Goal: Find specific page/section: Find specific page/section

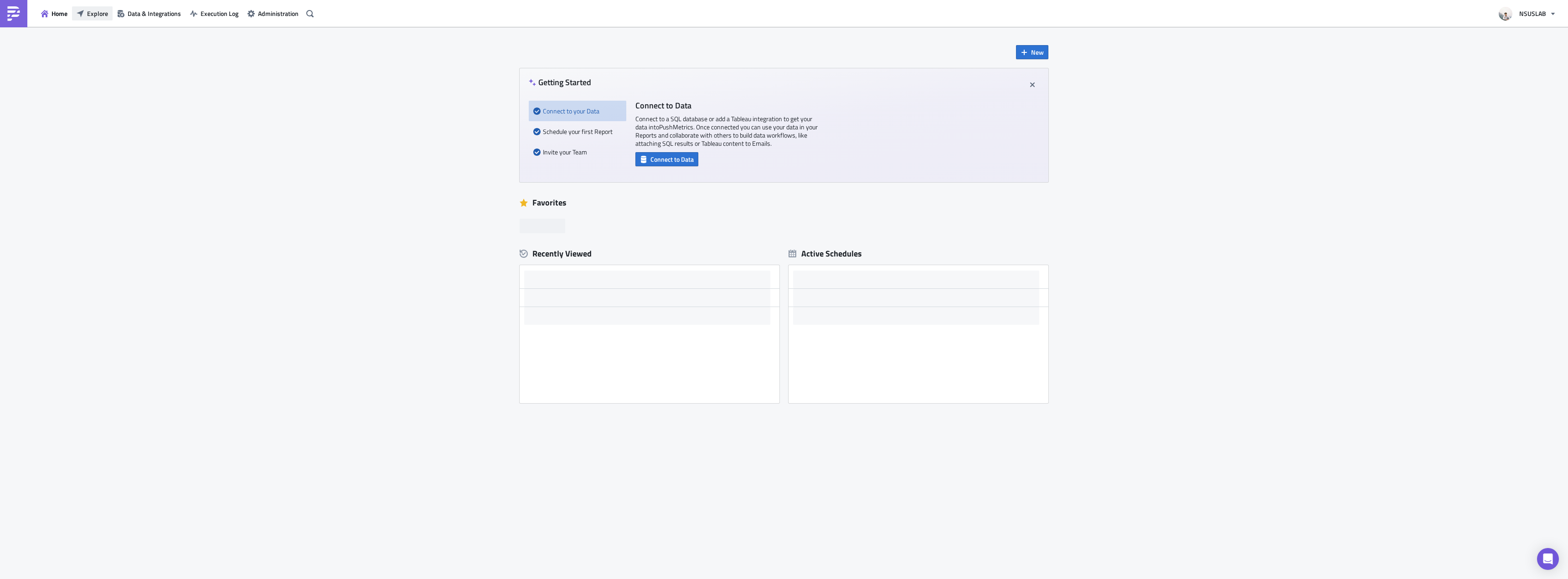
click at [88, 8] on span "Explore" at bounding box center [97, 13] width 21 height 9
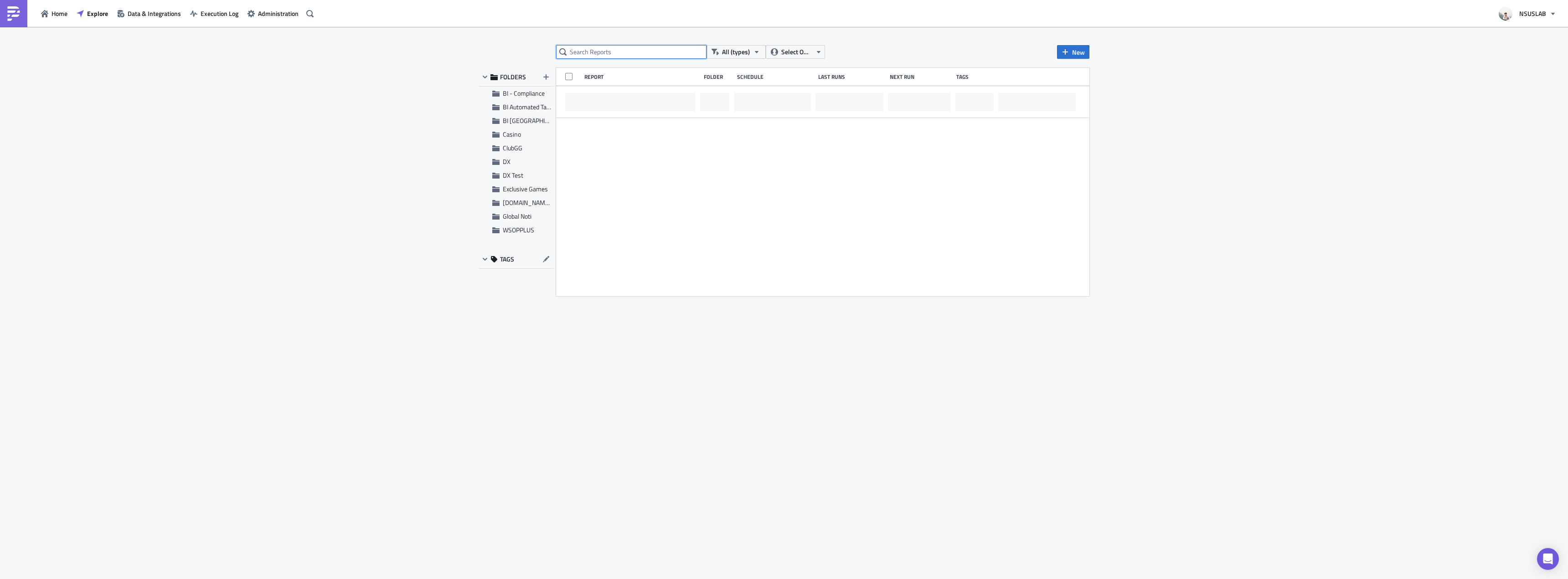
click at [592, 55] on input "text" at bounding box center [631, 51] width 151 height 14
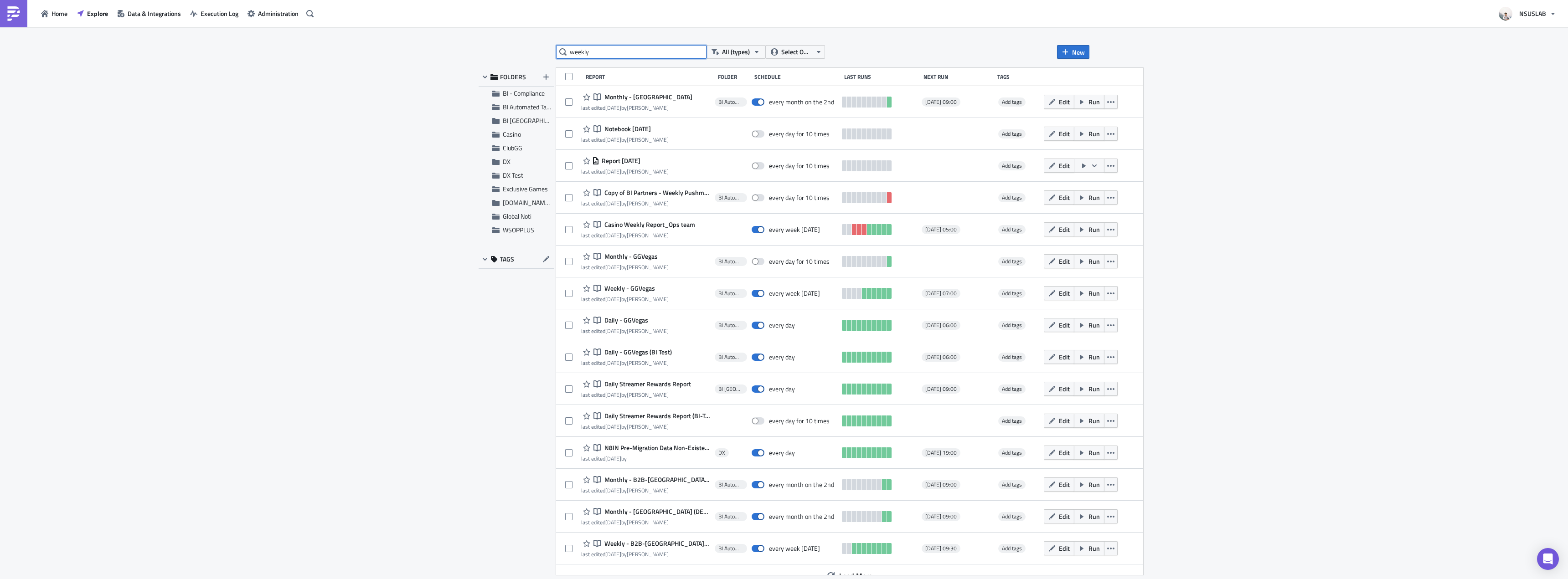
type input "weekly"
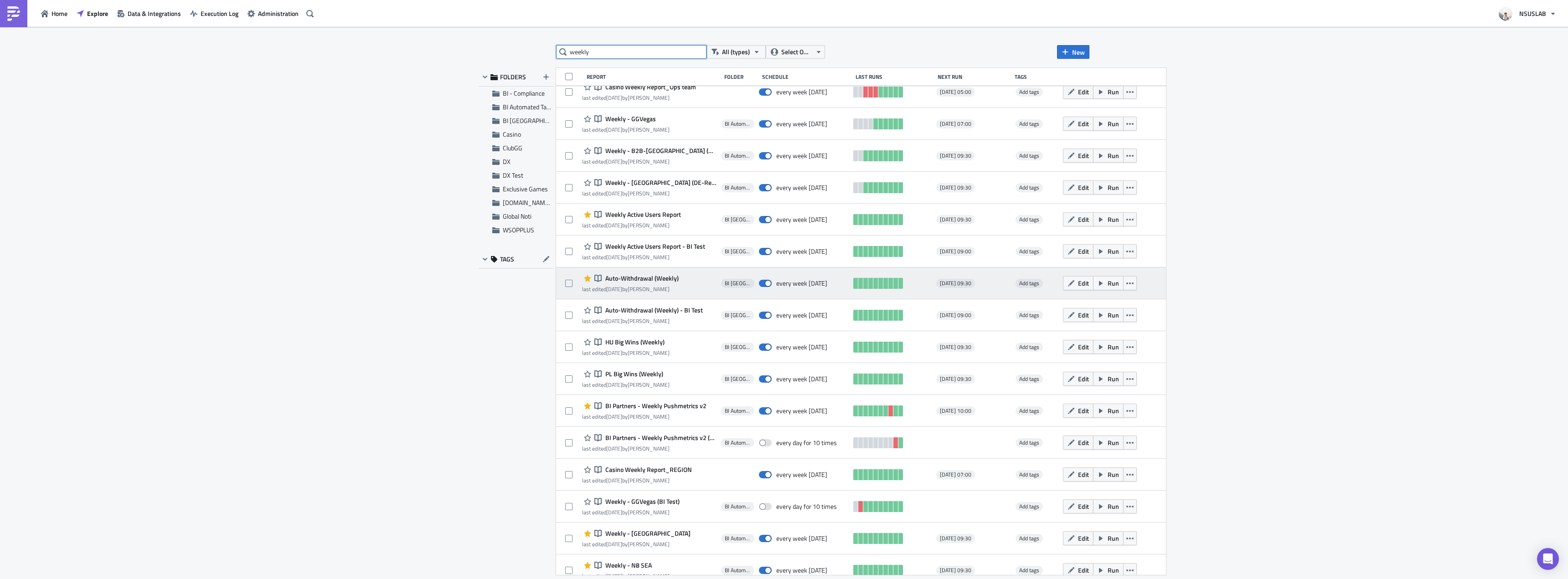
scroll to position [58, 0]
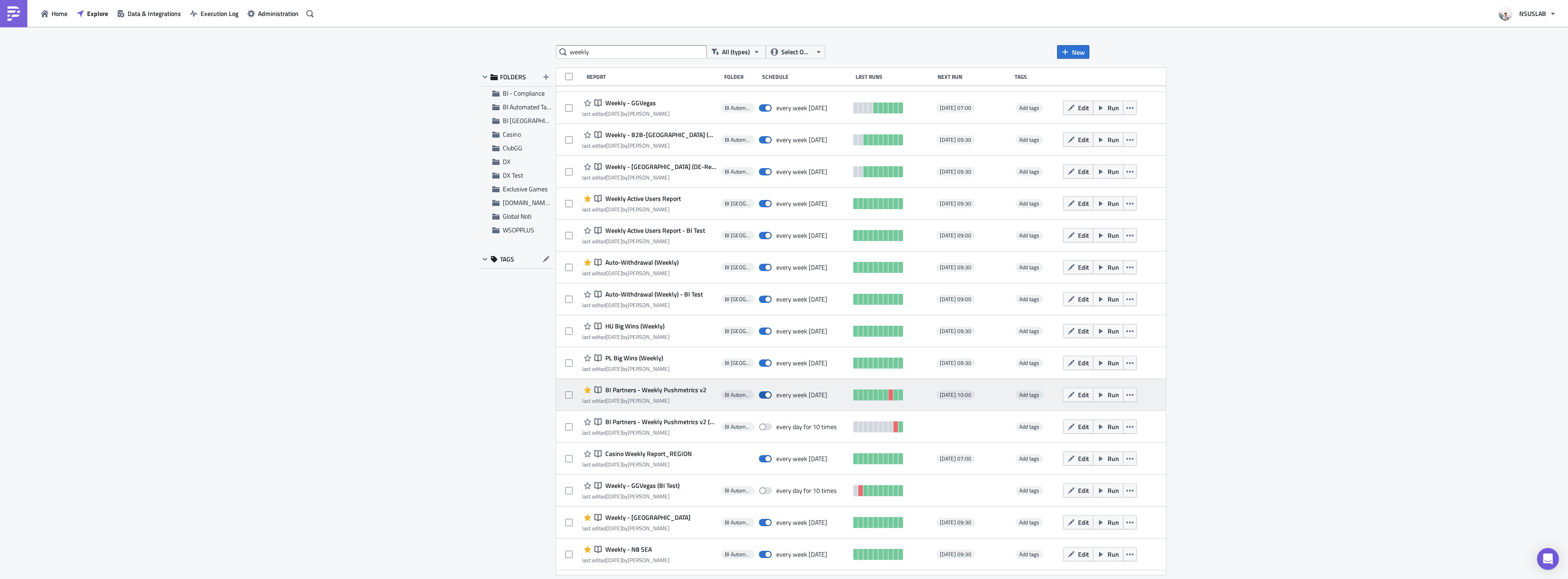
click at [759, 394] on span at bounding box center [765, 395] width 13 height 7
click at [761, 394] on input "checkbox" at bounding box center [764, 395] width 6 height 6
checkbox input "false"
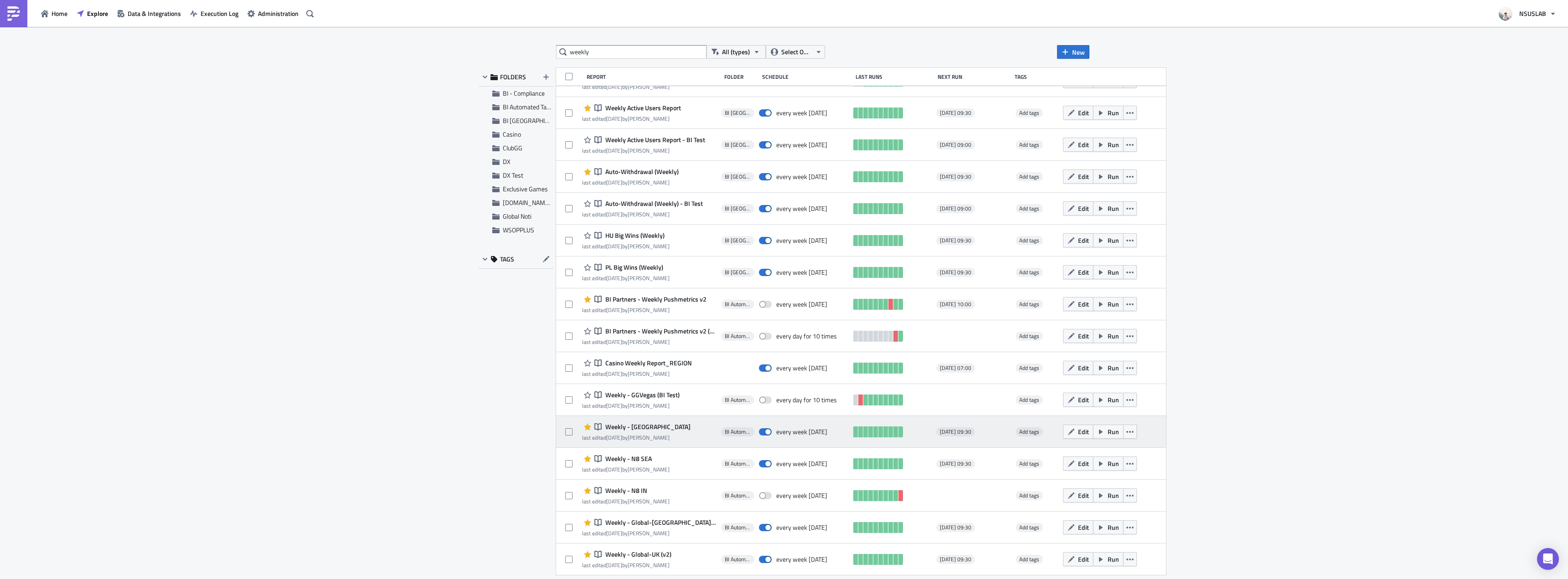
scroll to position [149, 0]
click at [759, 433] on label at bounding box center [767, 431] width 18 height 8
click at [761, 433] on input "checkbox" at bounding box center [764, 432] width 6 height 6
checkbox input "false"
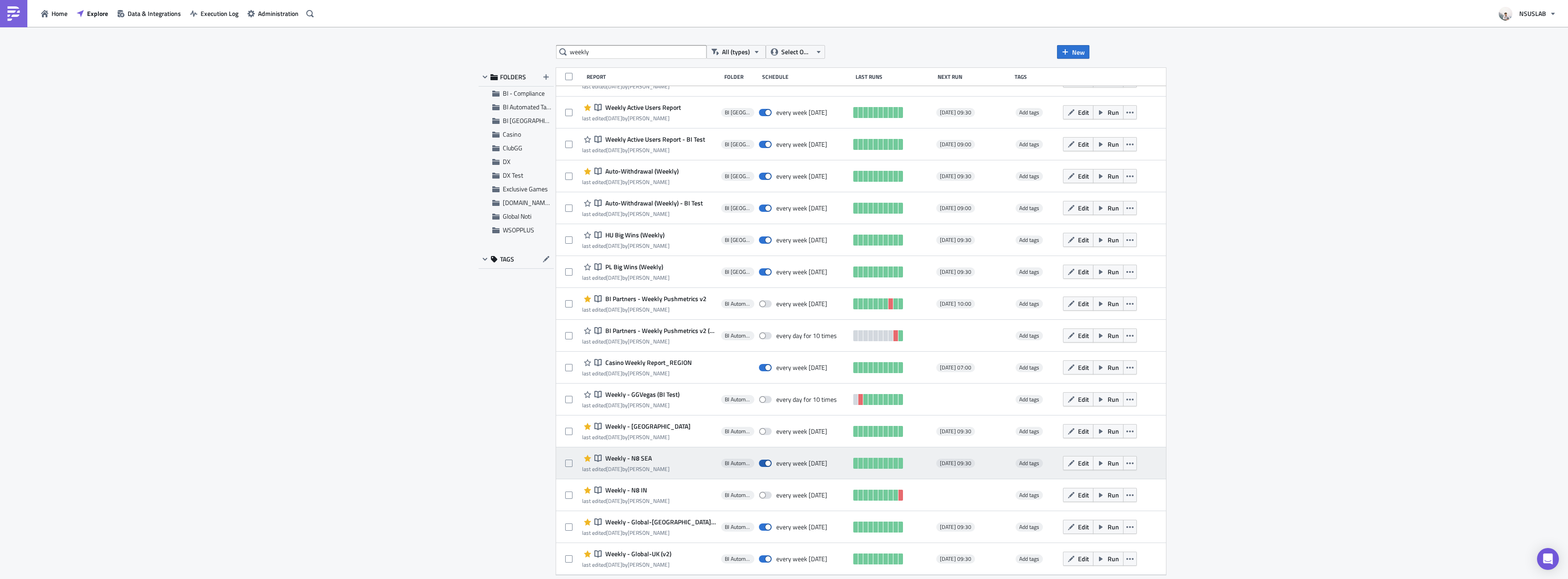
click at [759, 459] on div "every week [DATE]" at bounding box center [804, 464] width 89 height 19
click at [759, 462] on span at bounding box center [765, 464] width 13 height 7
click at [761, 462] on input "checkbox" at bounding box center [764, 464] width 6 height 6
checkbox input "false"
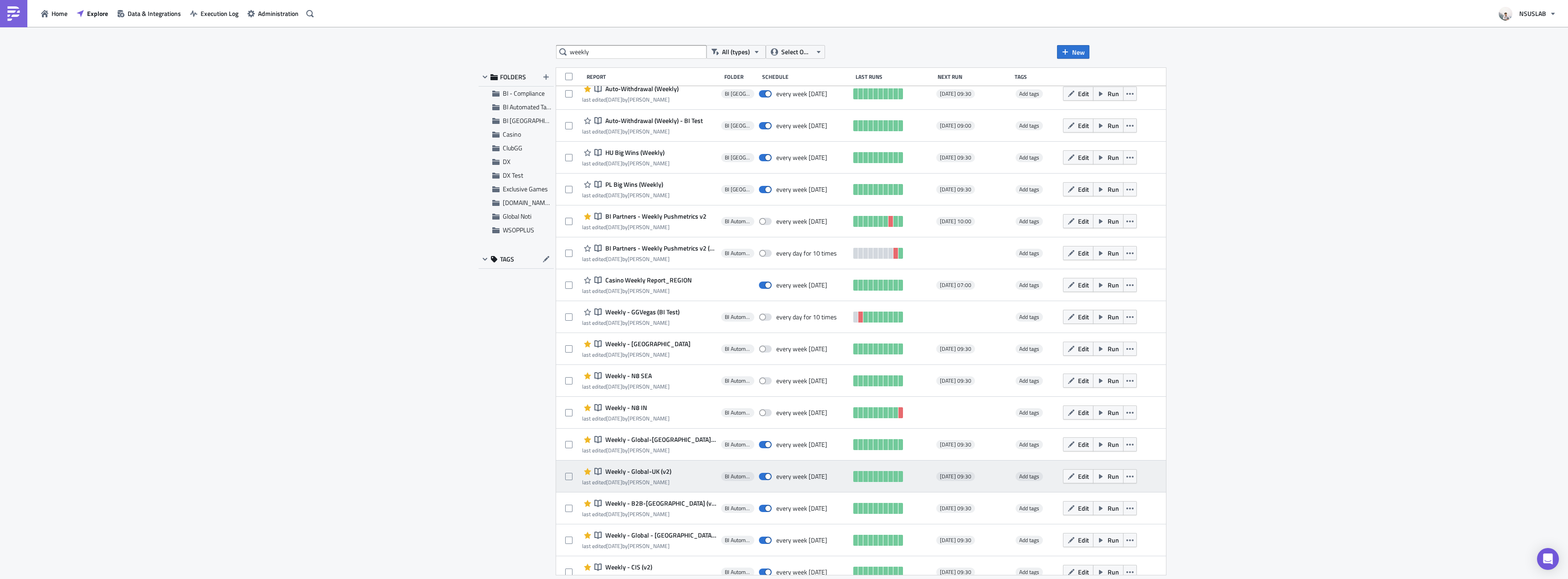
scroll to position [240, 0]
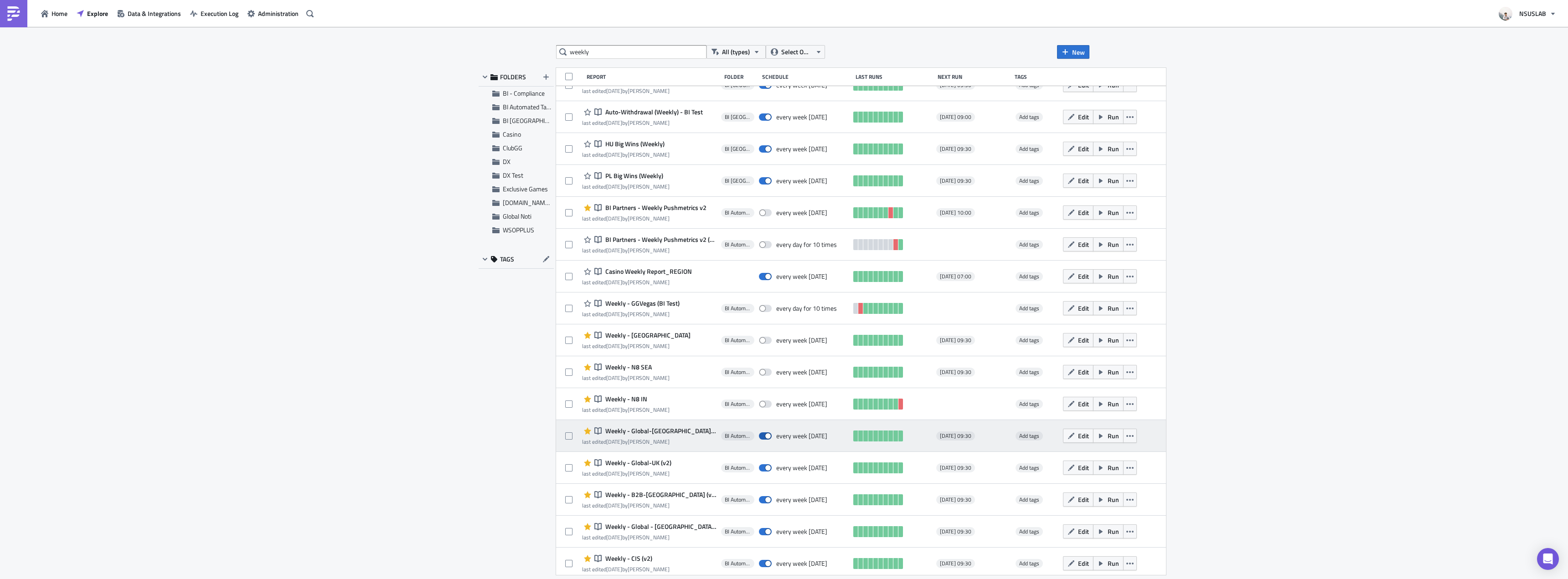
click at [759, 437] on span at bounding box center [765, 437] width 13 height 7
click at [761, 437] on input "checkbox" at bounding box center [764, 436] width 6 height 6
checkbox input "false"
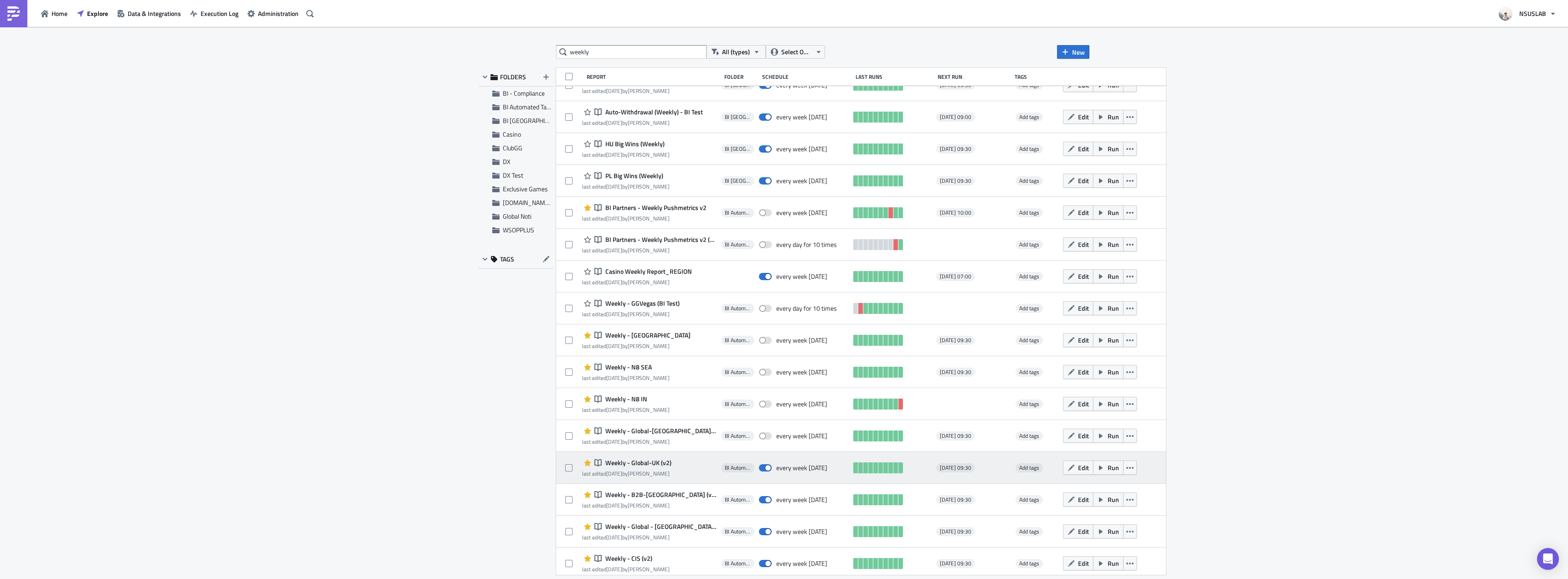
click at [759, 472] on div "every week [DATE]" at bounding box center [804, 468] width 89 height 19
click at [759, 470] on span at bounding box center [765, 468] width 13 height 7
click at [761, 470] on input "checkbox" at bounding box center [764, 468] width 6 height 6
checkbox input "false"
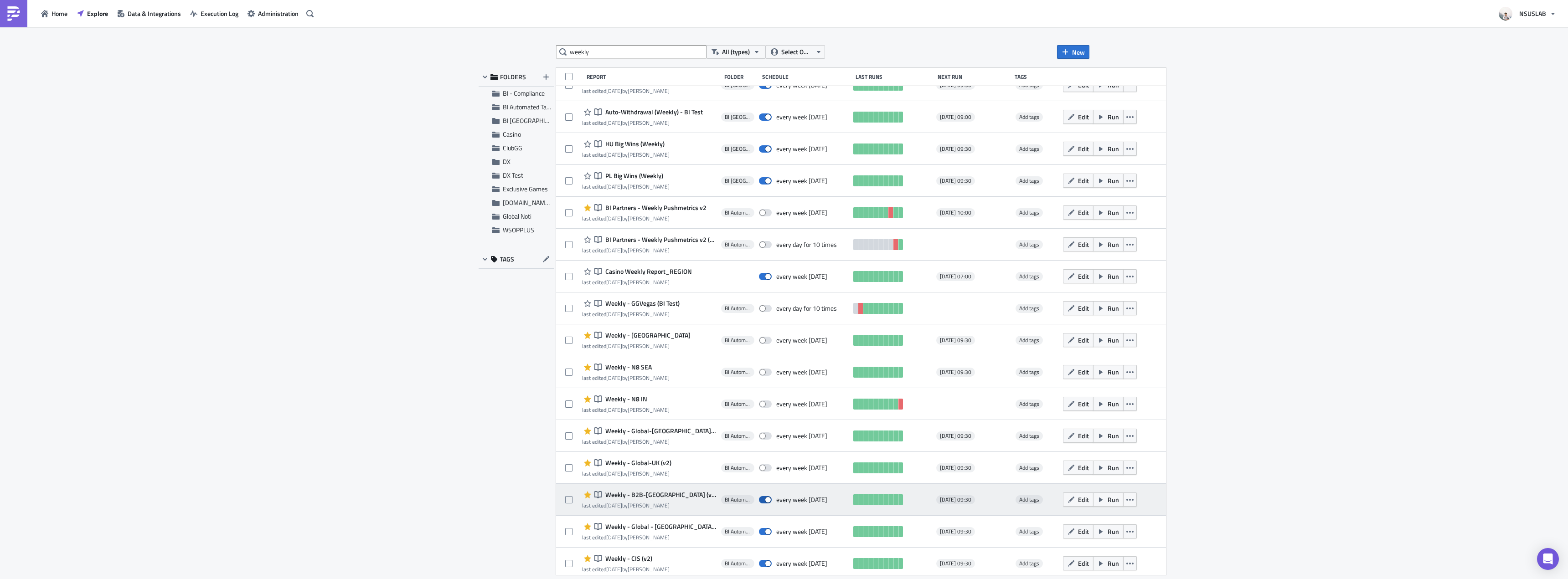
click at [759, 500] on span at bounding box center [765, 500] width 13 height 7
click at [761, 500] on input "checkbox" at bounding box center [764, 500] width 6 height 6
checkbox input "false"
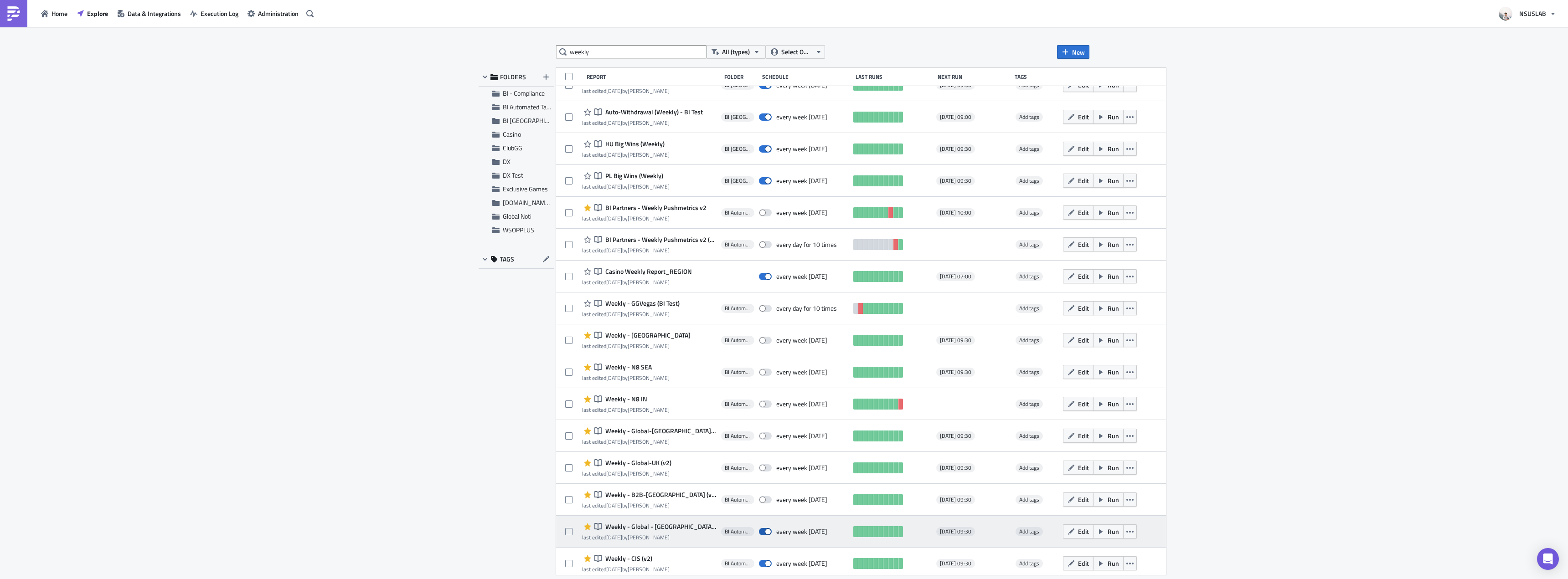
click at [759, 528] on label at bounding box center [767, 532] width 18 height 8
click at [761, 529] on input "checkbox" at bounding box center [764, 532] width 6 height 6
checkbox input "false"
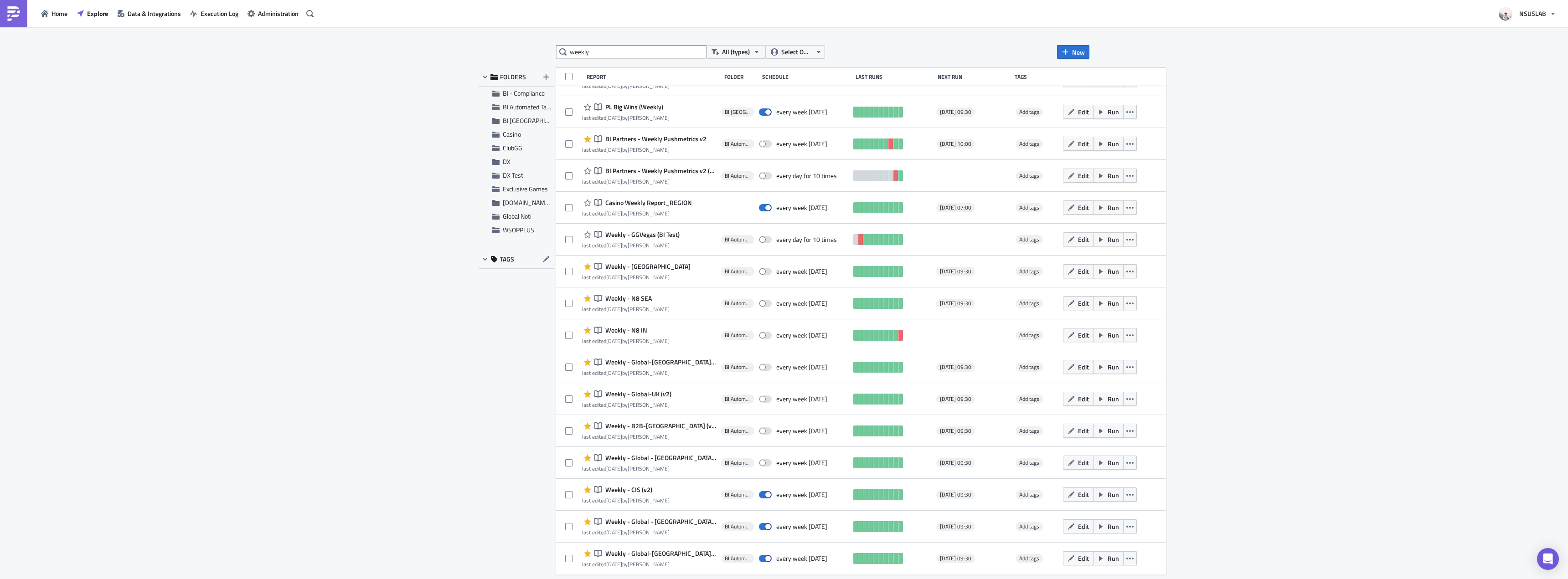
scroll to position [423, 0]
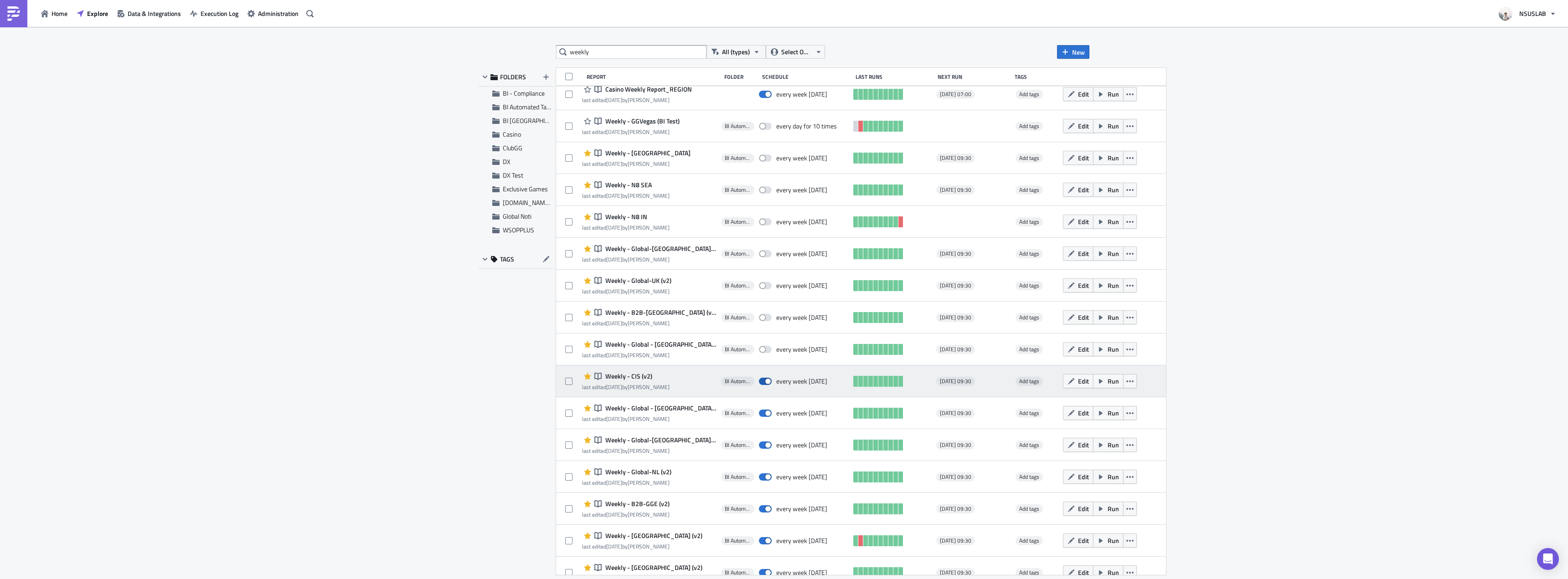
click at [759, 382] on span at bounding box center [765, 382] width 13 height 7
click at [761, 382] on input "checkbox" at bounding box center [764, 382] width 6 height 6
checkbox input "false"
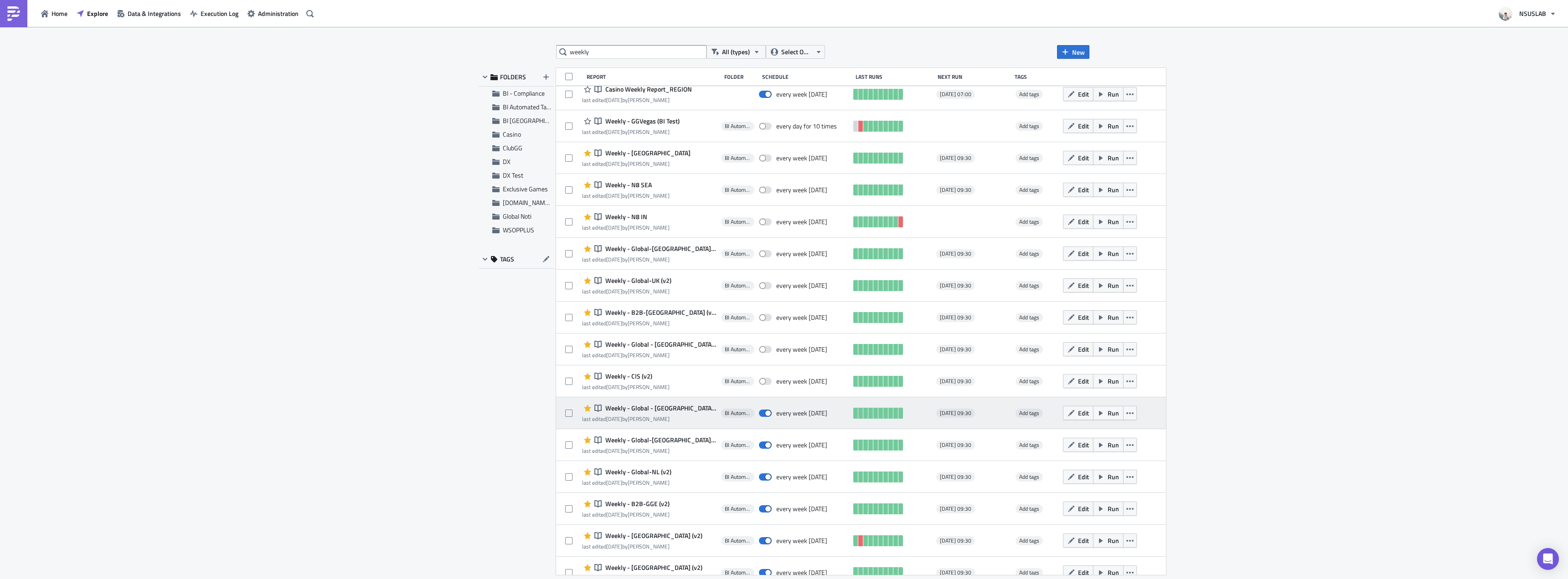
click at [759, 418] on div "every week [DATE]" at bounding box center [804, 413] width 89 height 19
click at [759, 416] on div "every week [DATE]" at bounding box center [804, 413] width 89 height 19
click at [759, 416] on span at bounding box center [765, 413] width 13 height 7
click at [761, 416] on input "checkbox" at bounding box center [764, 413] width 6 height 6
checkbox input "false"
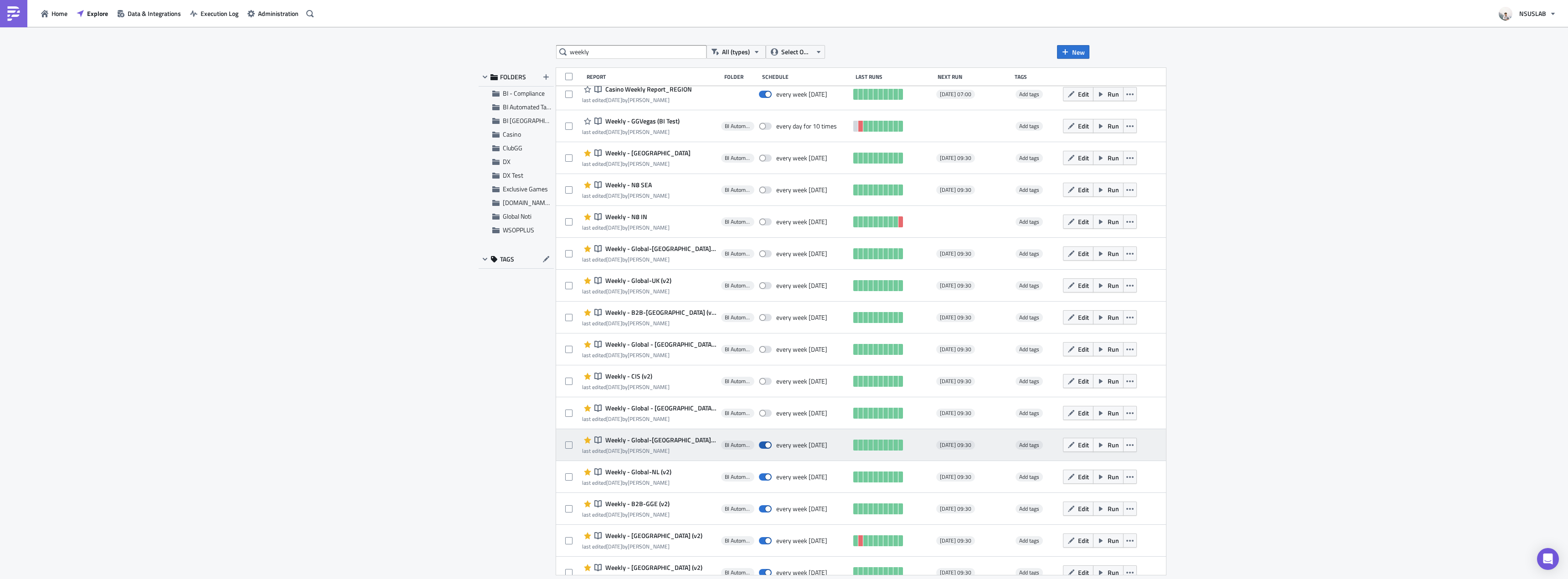
click at [759, 447] on span at bounding box center [765, 445] width 13 height 7
click at [761, 447] on input "checkbox" at bounding box center [764, 445] width 6 height 6
checkbox input "false"
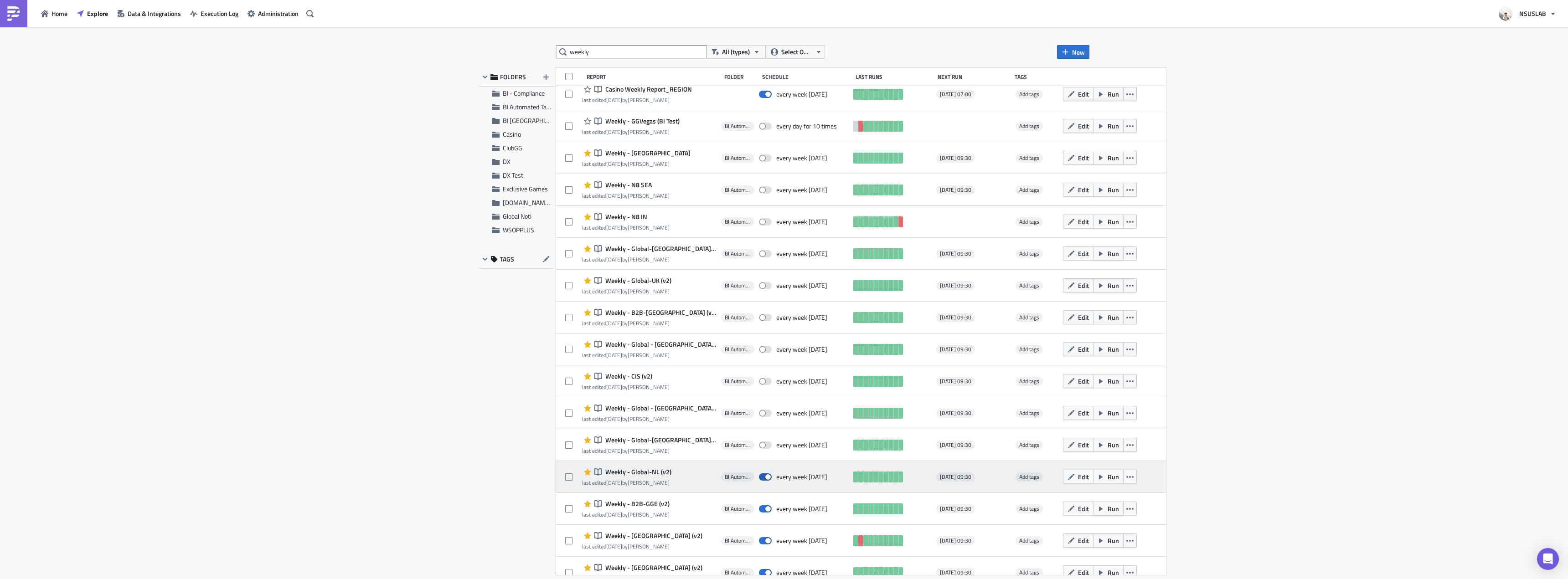
click at [759, 476] on span at bounding box center [765, 478] width 13 height 7
click at [761, 476] on input "checkbox" at bounding box center [764, 478] width 6 height 6
checkbox input "false"
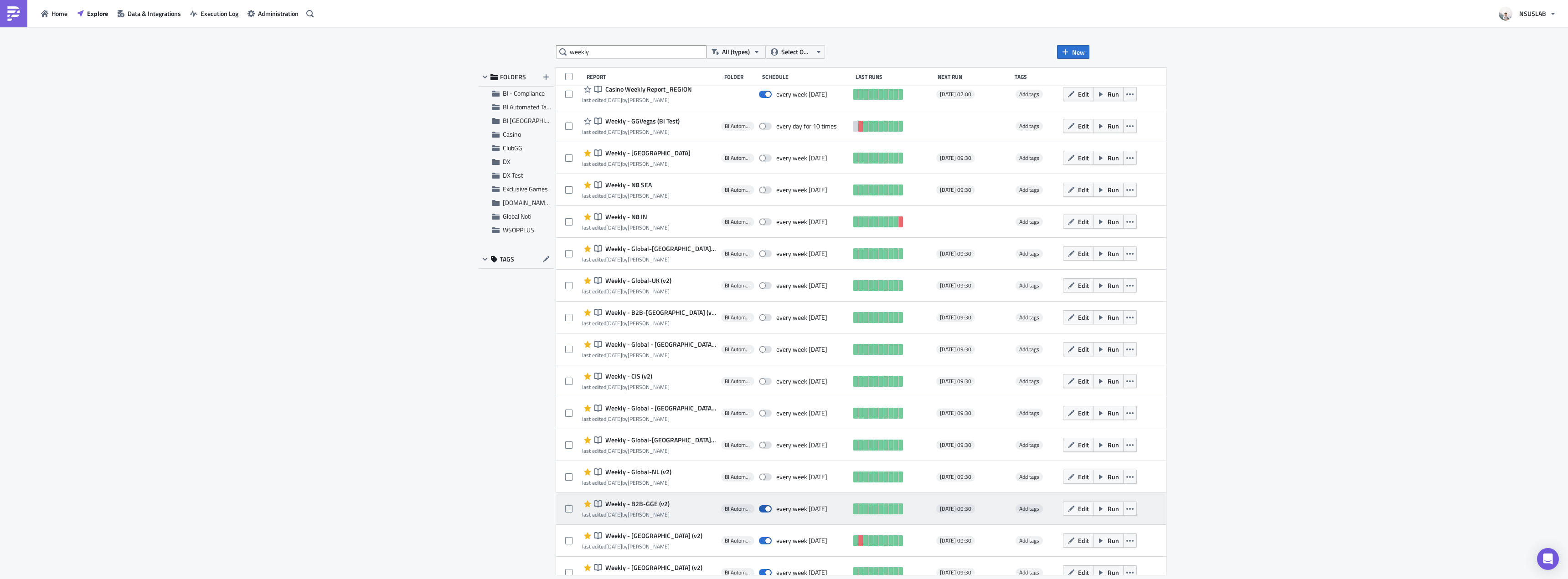
click at [759, 507] on span at bounding box center [765, 509] width 13 height 7
click at [761, 507] on input "checkbox" at bounding box center [764, 509] width 6 height 6
checkbox input "false"
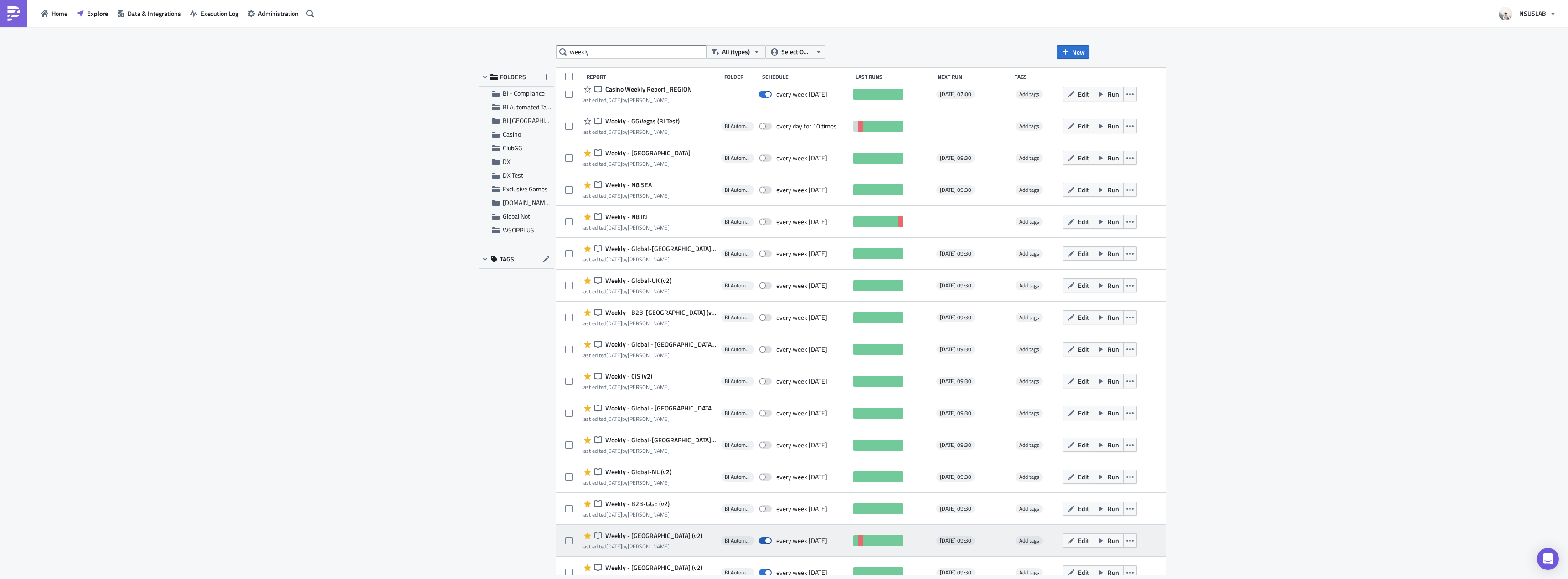
click at [759, 543] on span at bounding box center [765, 541] width 13 height 7
click at [761, 543] on input "checkbox" at bounding box center [764, 541] width 6 height 6
checkbox input "false"
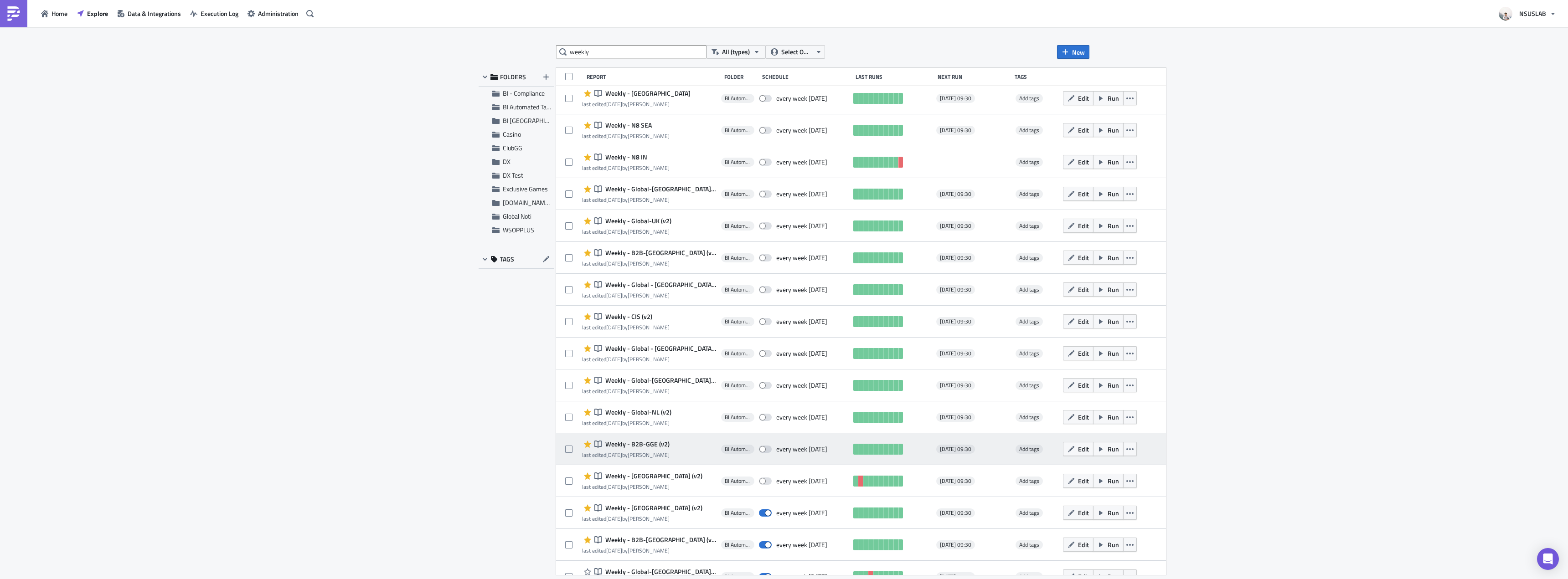
scroll to position [559, 0]
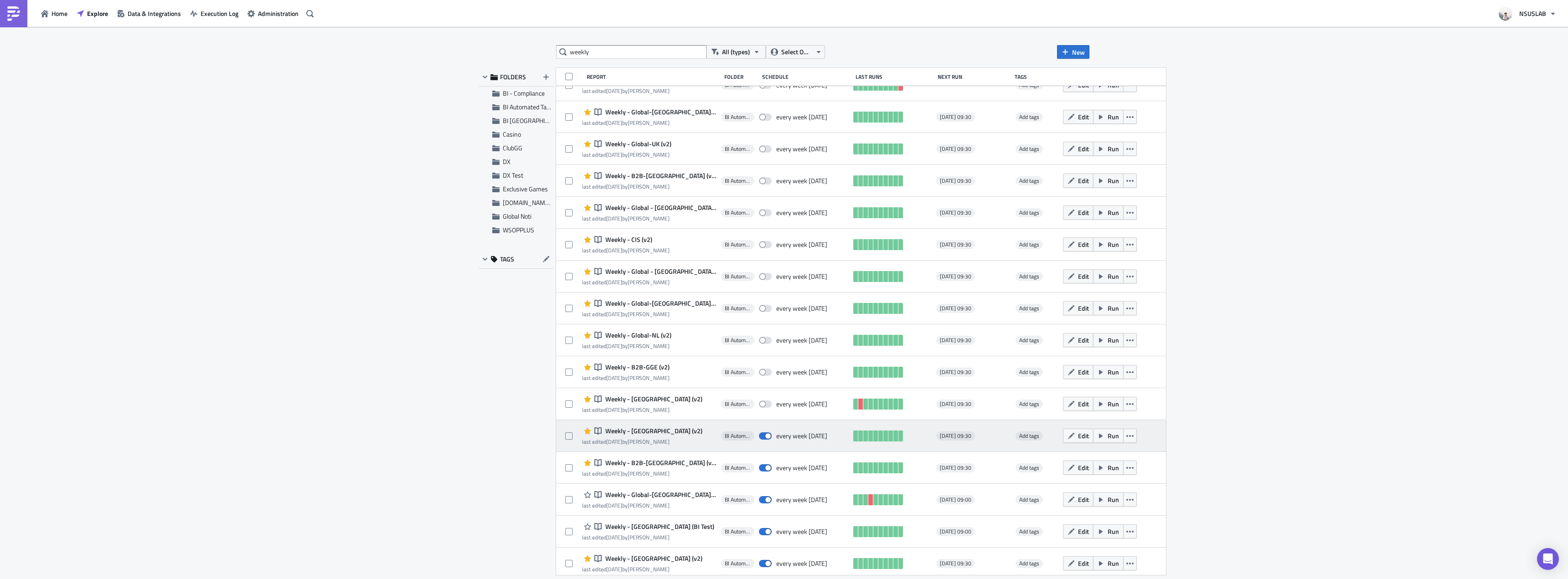
drag, startPoint x: 756, startPoint y: 438, endPoint x: 754, endPoint y: 449, distance: 11.2
click at [759, 438] on span at bounding box center [765, 437] width 13 height 7
click at [761, 438] on input "checkbox" at bounding box center [764, 436] width 6 height 6
checkbox input "false"
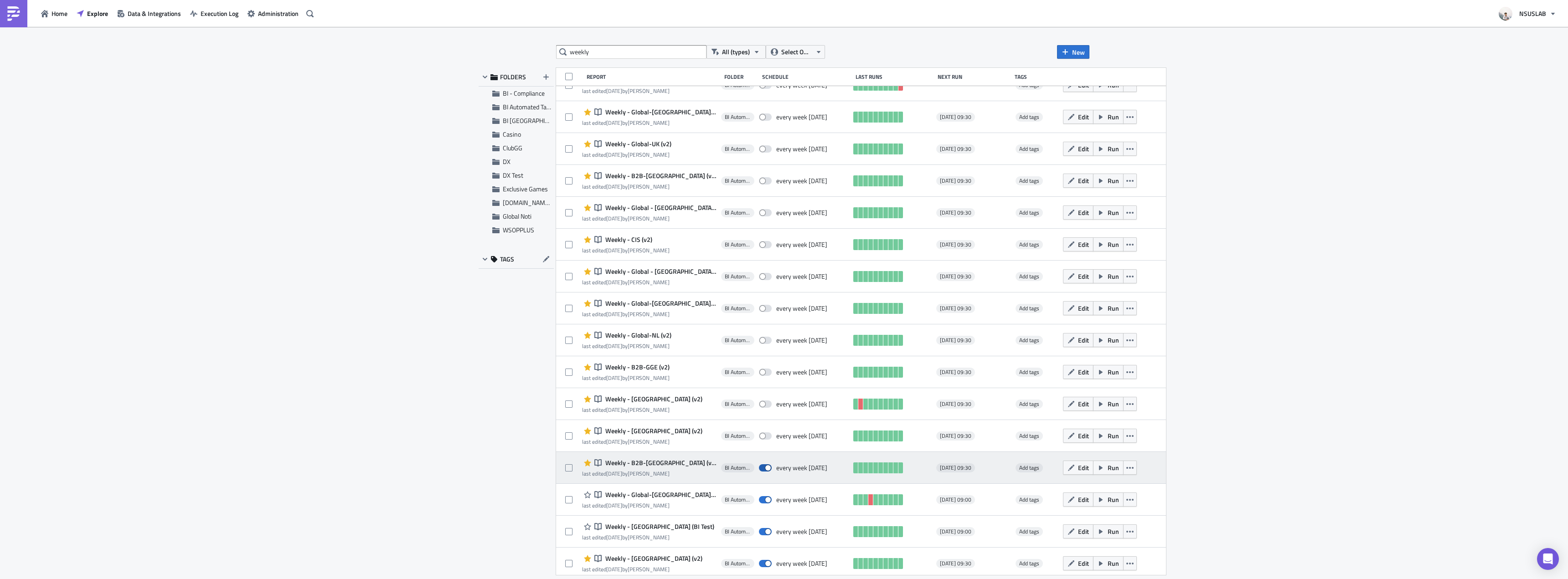
click at [759, 467] on span at bounding box center [765, 468] width 13 height 7
click at [761, 467] on input "checkbox" at bounding box center [764, 468] width 6 height 6
checkbox input "false"
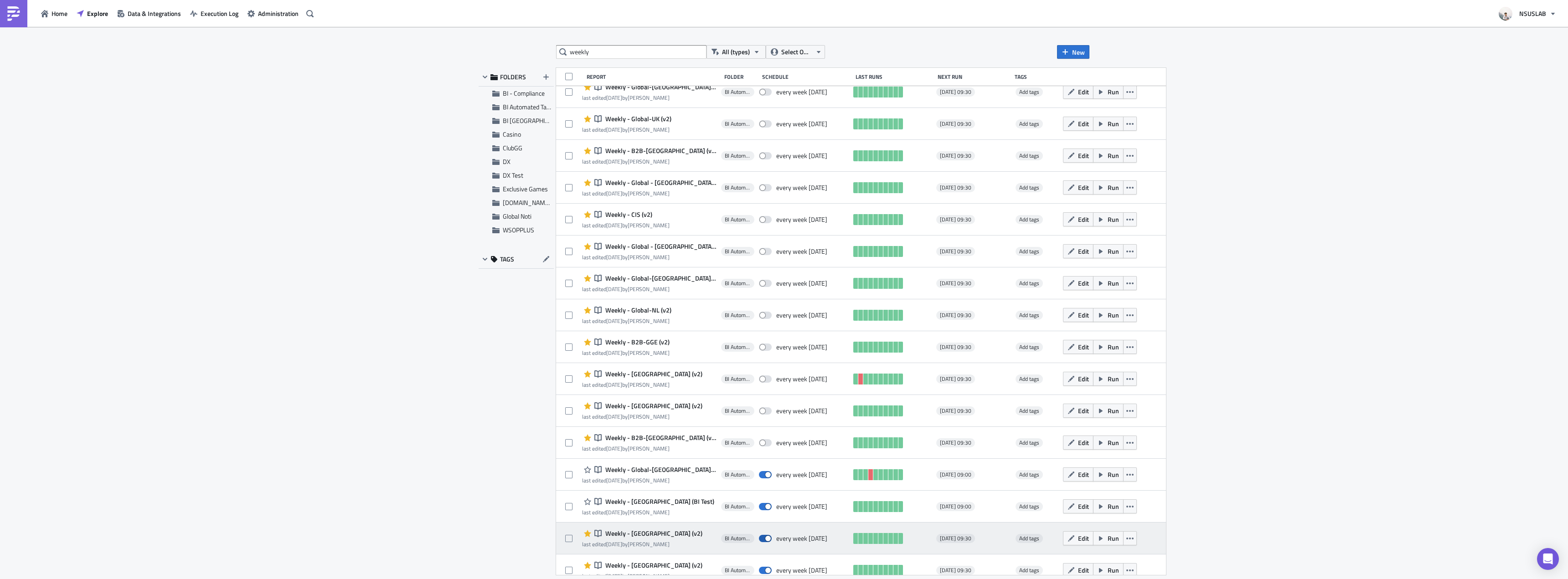
scroll to position [605, 0]
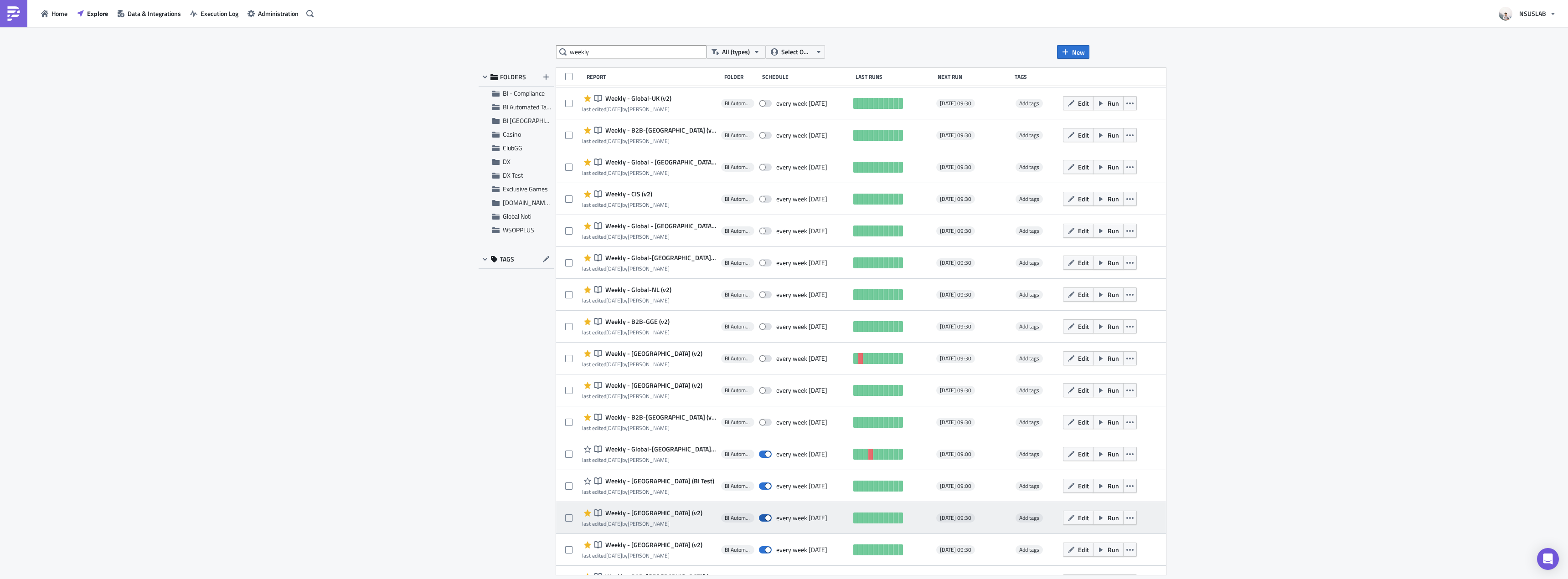
click at [760, 516] on label at bounding box center [767, 518] width 18 height 8
click at [761, 516] on input "checkbox" at bounding box center [764, 518] width 6 height 6
checkbox input "false"
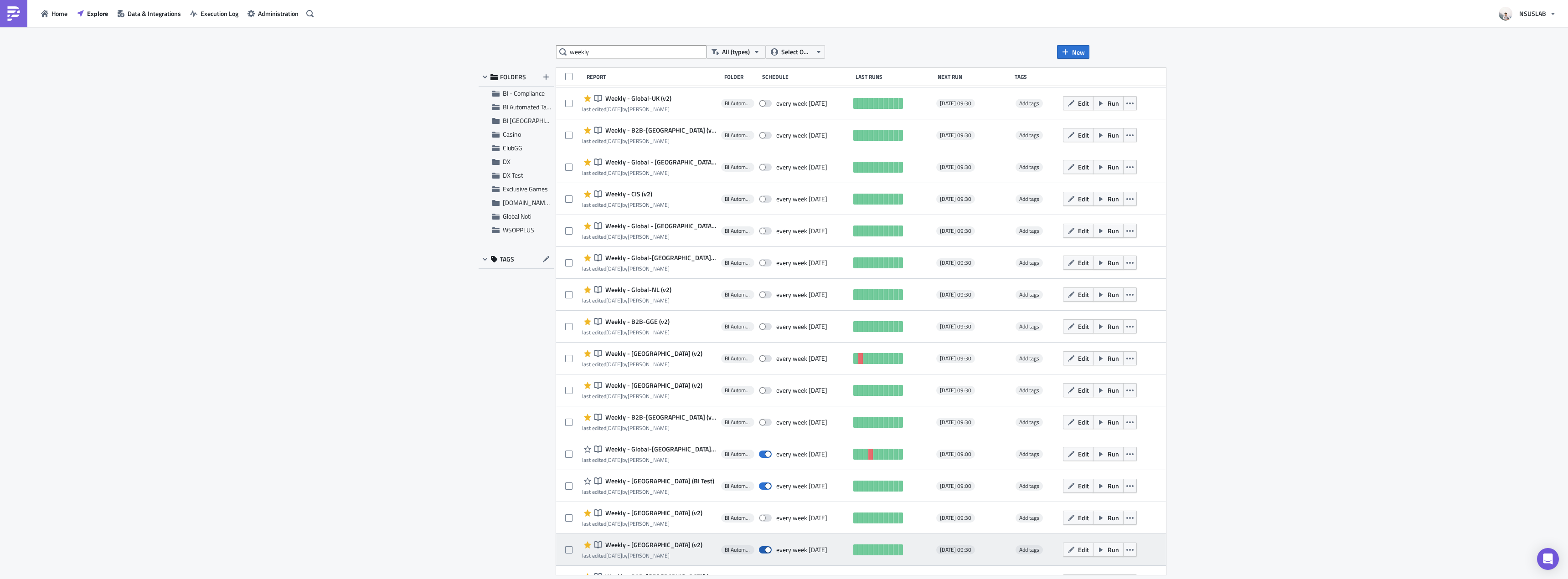
click at [759, 547] on label at bounding box center [767, 549] width 18 height 8
click at [761, 547] on input "checkbox" at bounding box center [764, 550] width 6 height 6
checkbox input "false"
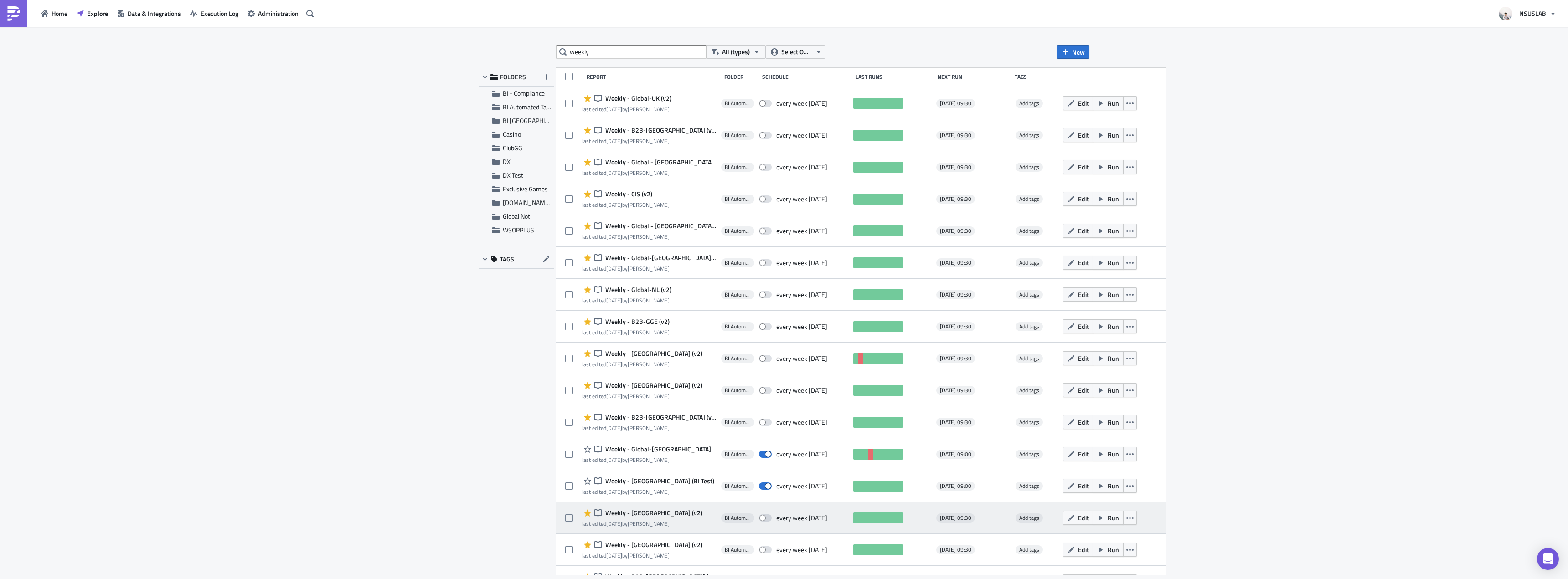
scroll to position [695, 0]
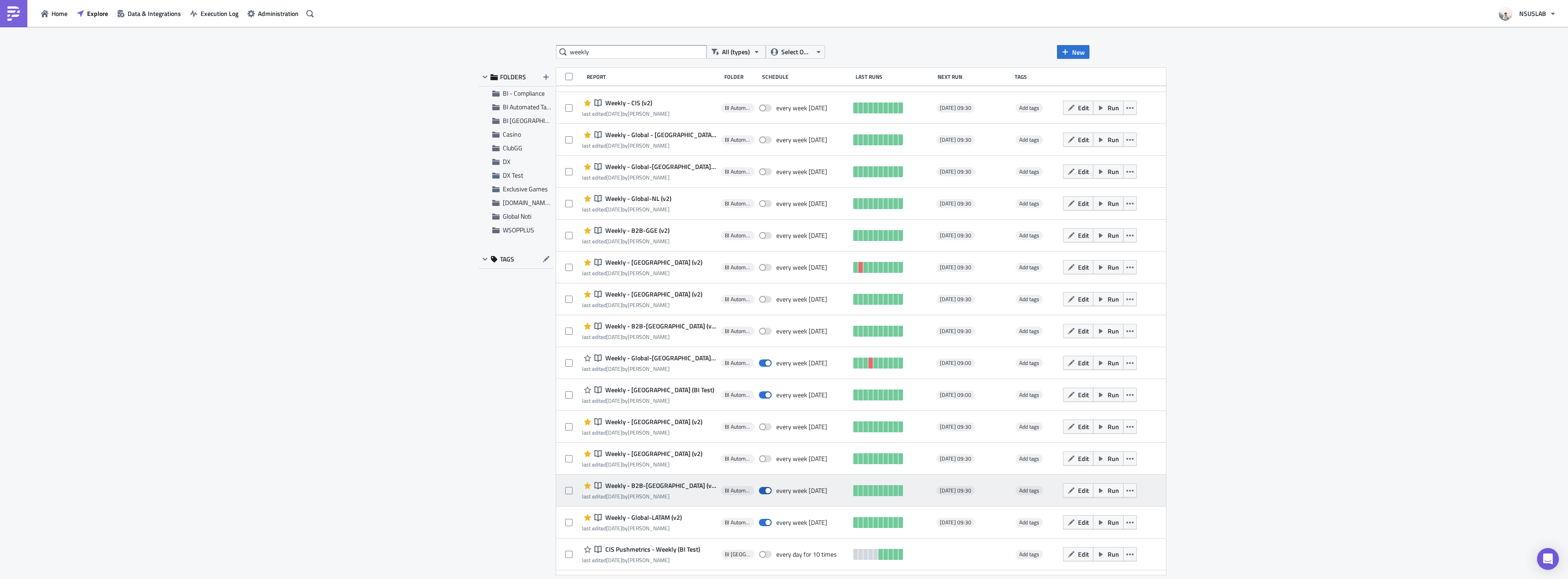
click at [759, 490] on span at bounding box center [765, 491] width 13 height 7
click at [761, 490] on input "checkbox" at bounding box center [764, 491] width 6 height 6
checkbox input "false"
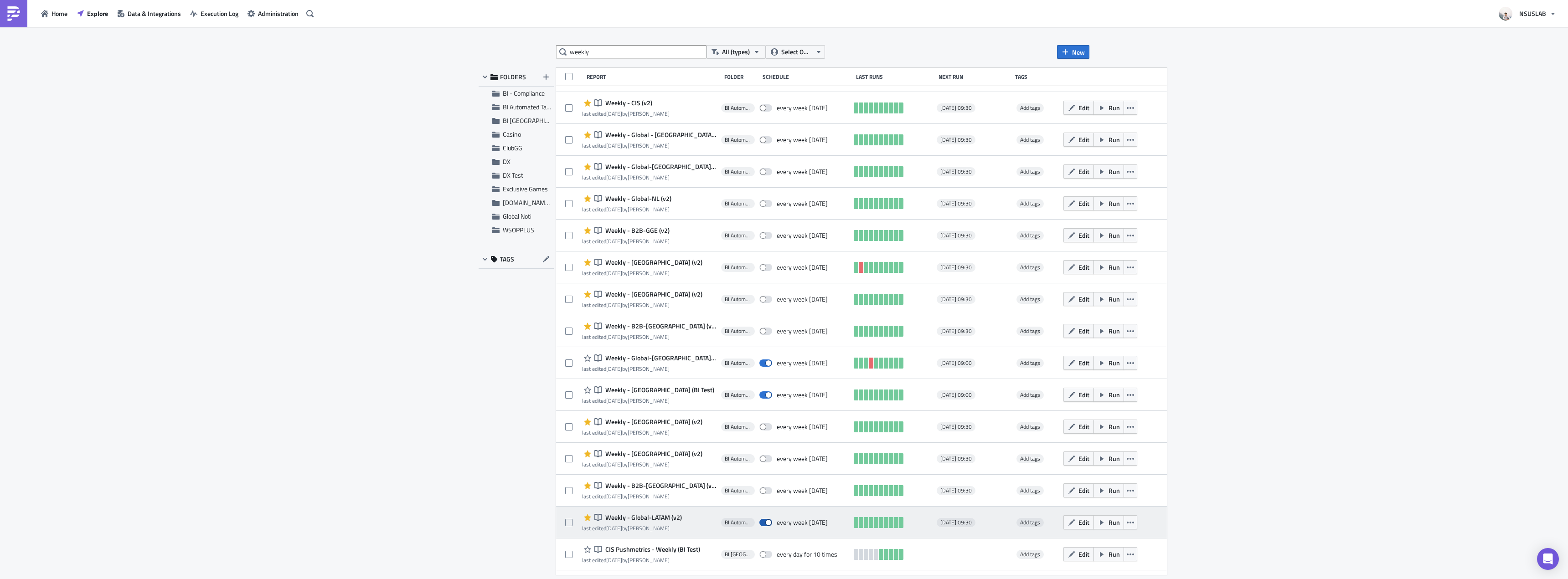
click at [759, 521] on span at bounding box center [765, 523] width 13 height 7
click at [761, 521] on input "checkbox" at bounding box center [764, 522] width 6 height 6
checkbox input "false"
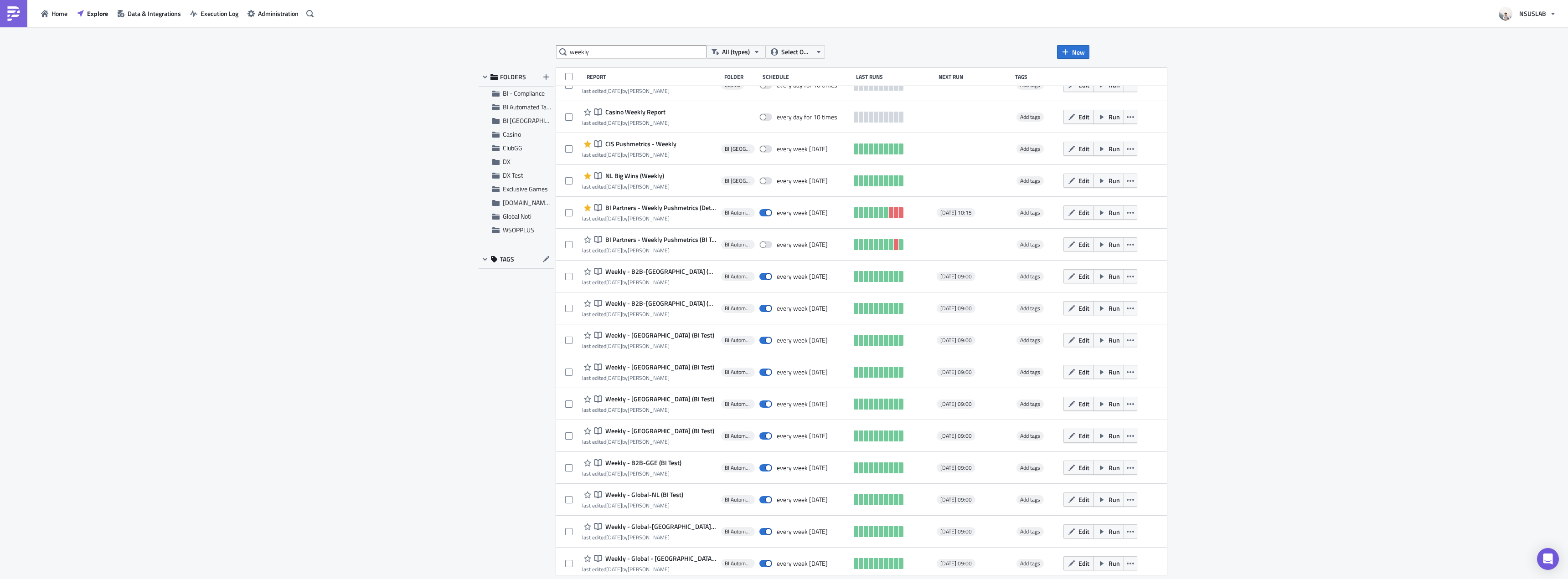
scroll to position [1448, 0]
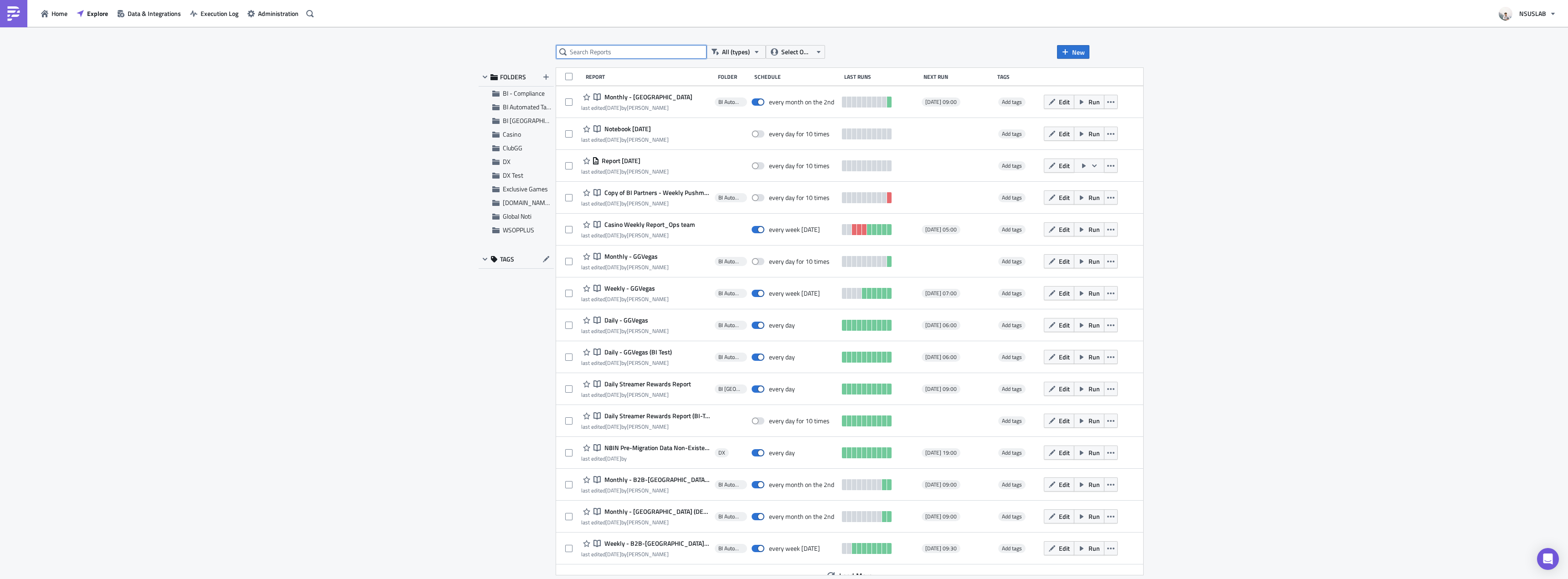
click at [643, 52] on input "text" at bounding box center [631, 51] width 151 height 14
type input "weekly"
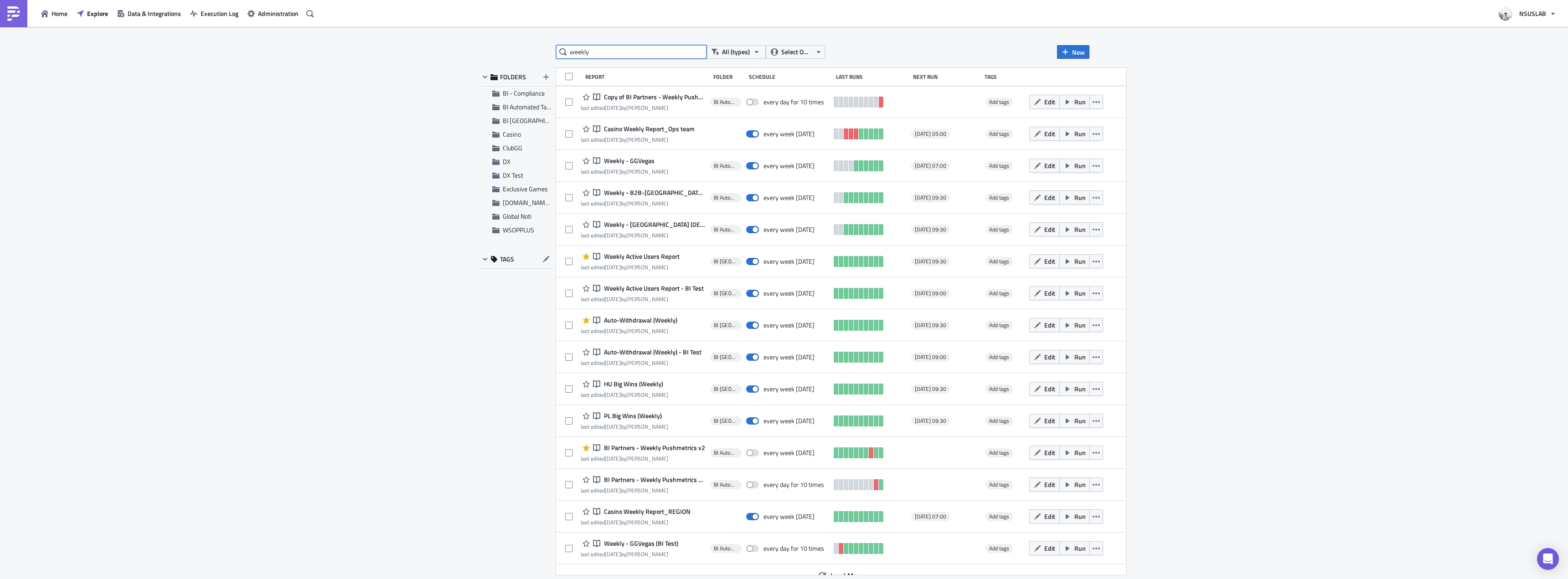
click at [669, 55] on input "weekly" at bounding box center [631, 51] width 151 height 14
click at [511, 110] on span "BI Automated Tableau Reporting" at bounding box center [546, 107] width 86 height 9
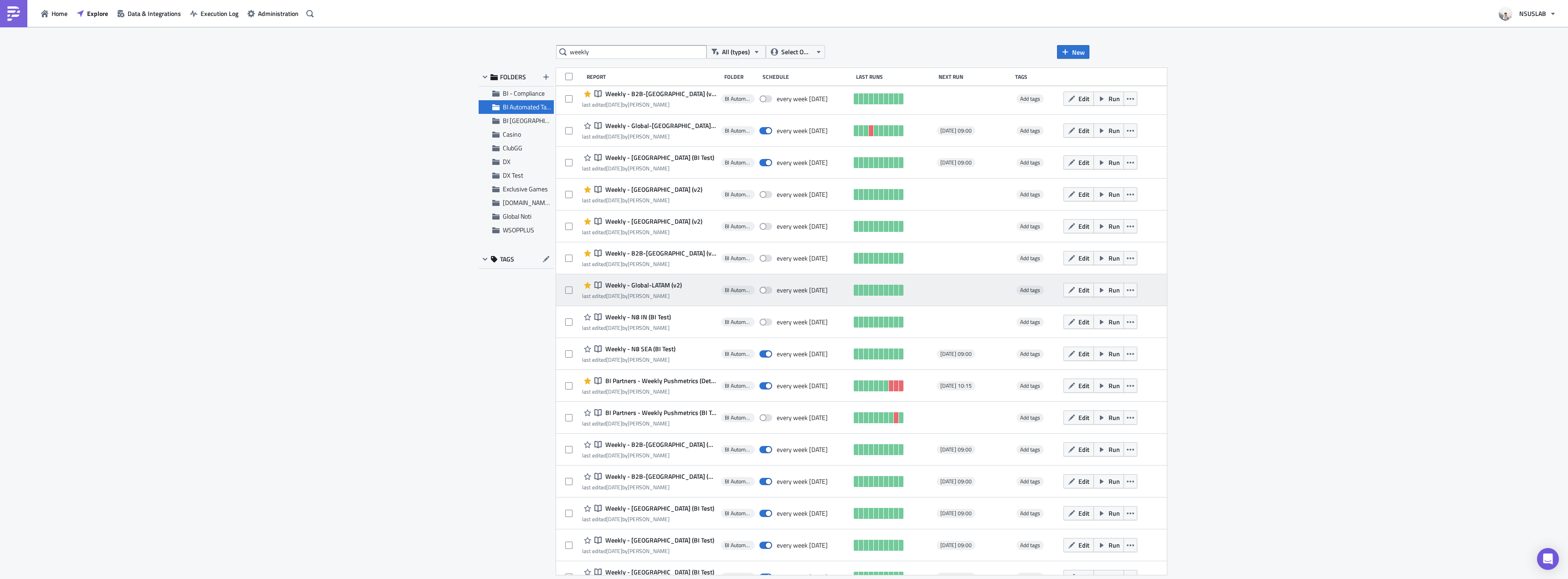
scroll to position [719, 0]
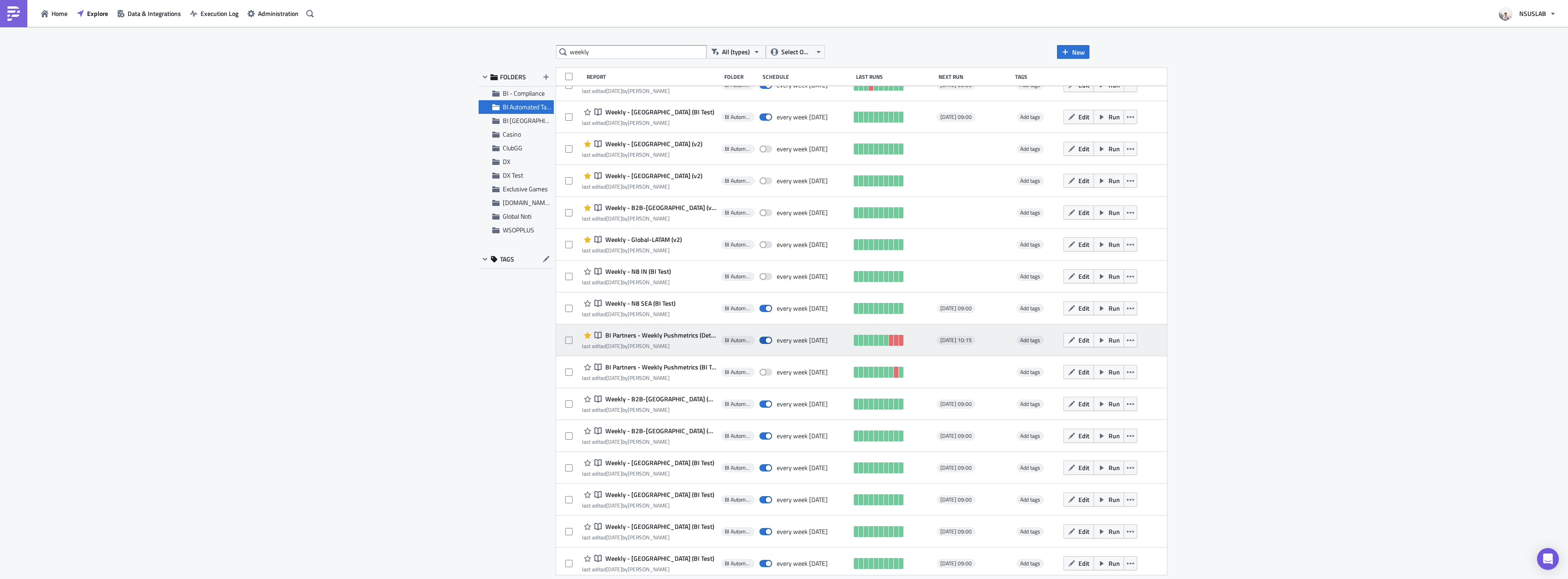
click at [759, 340] on span at bounding box center [765, 341] width 13 height 7
click at [761, 340] on input "checkbox" at bounding box center [764, 341] width 6 height 6
checkbox input "false"
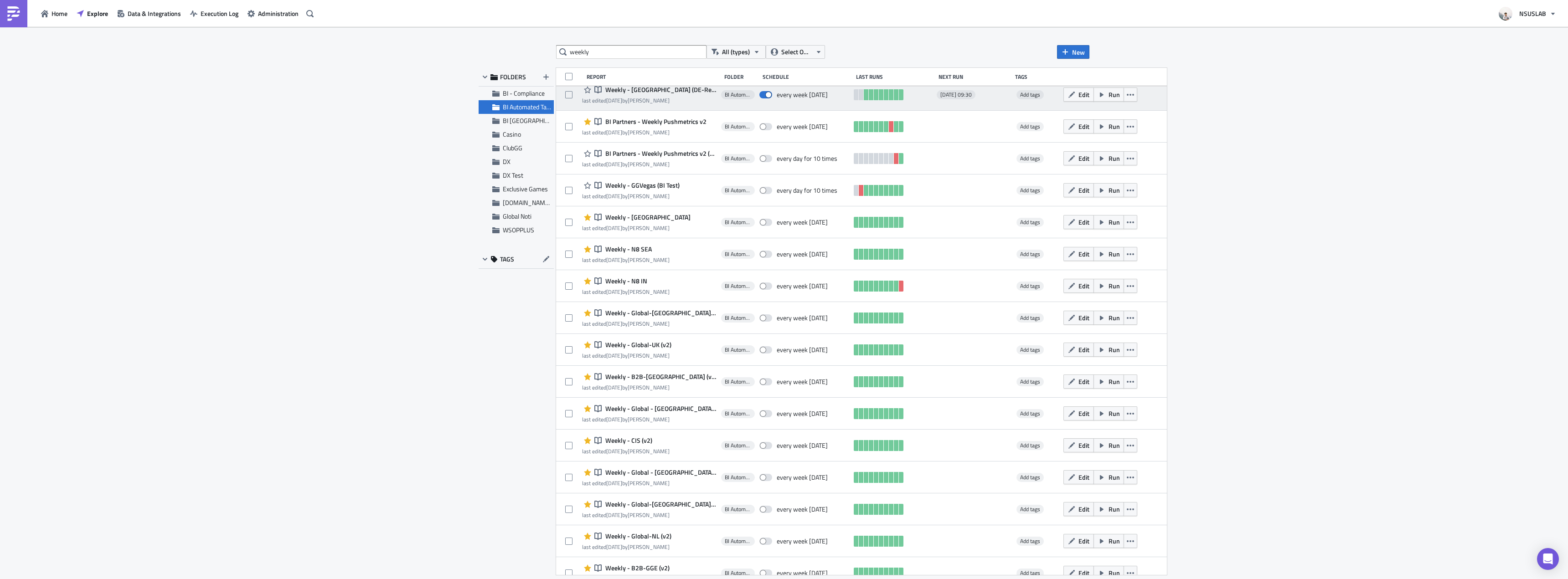
scroll to position [0, 0]
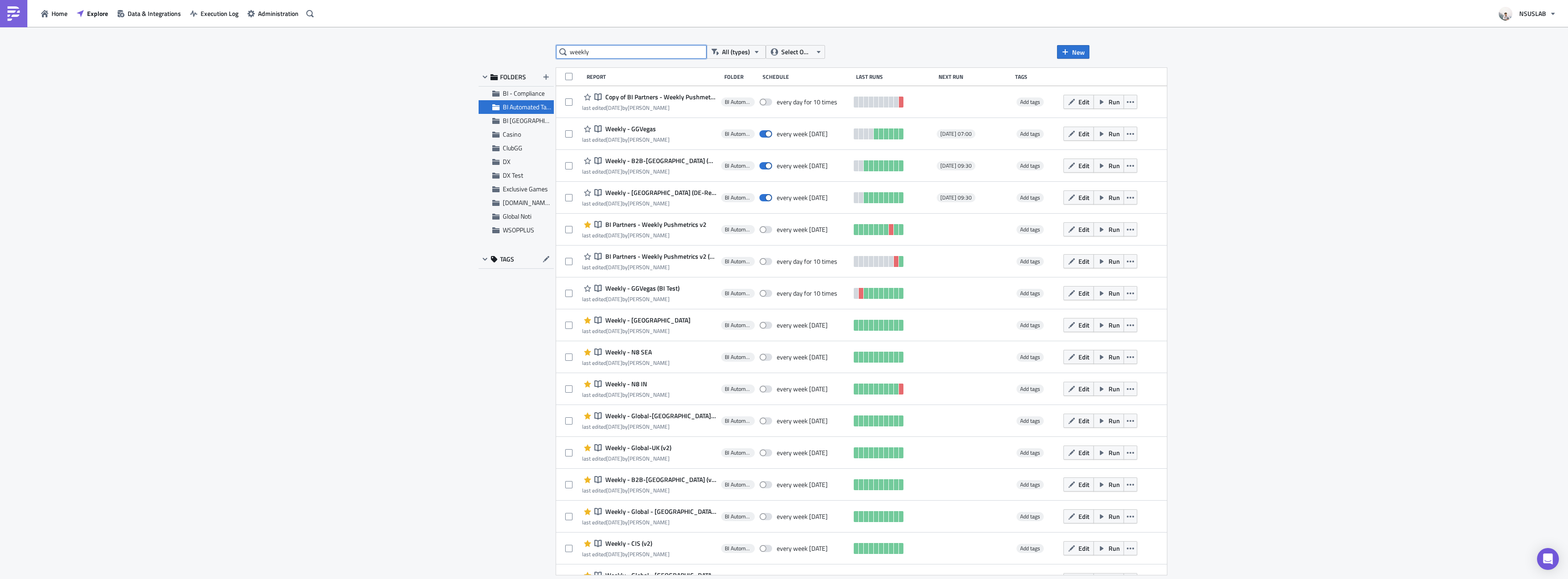
click at [619, 55] on input "weekly" at bounding box center [631, 51] width 151 height 14
type input "daily"
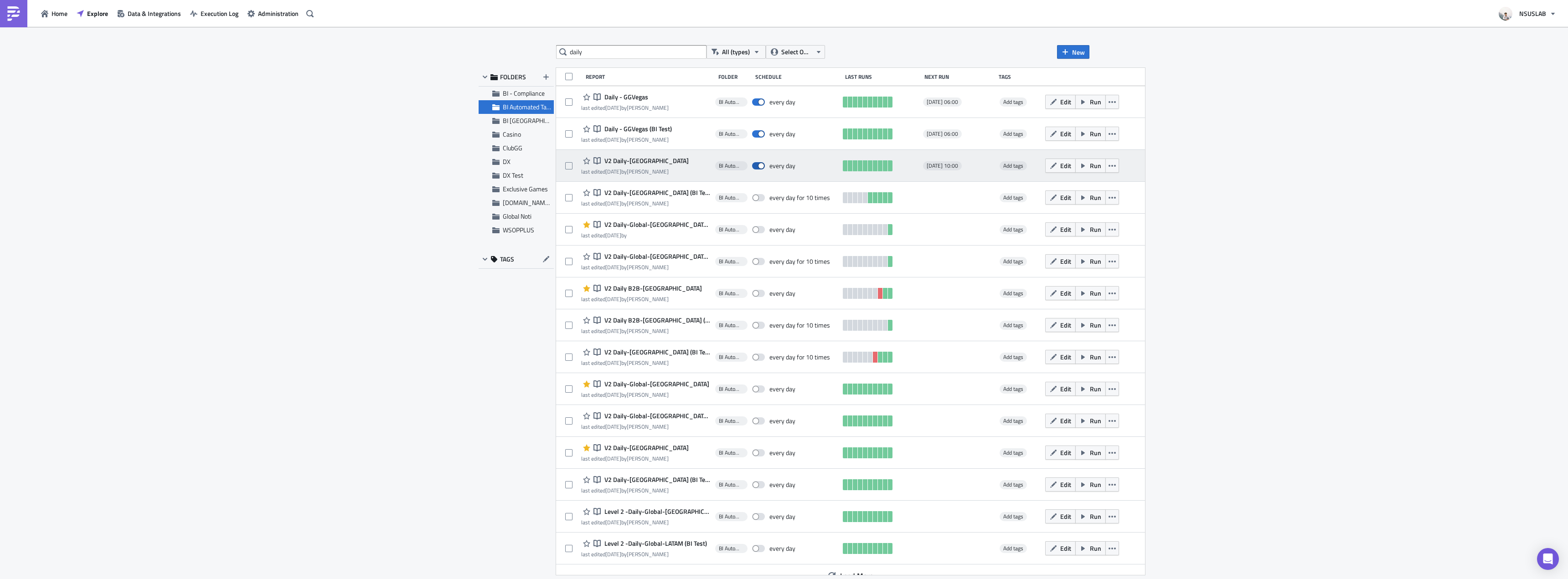
click at [752, 169] on label at bounding box center [761, 166] width 18 height 8
click at [754, 169] on input "checkbox" at bounding box center [757, 166] width 6 height 6
checkbox input "false"
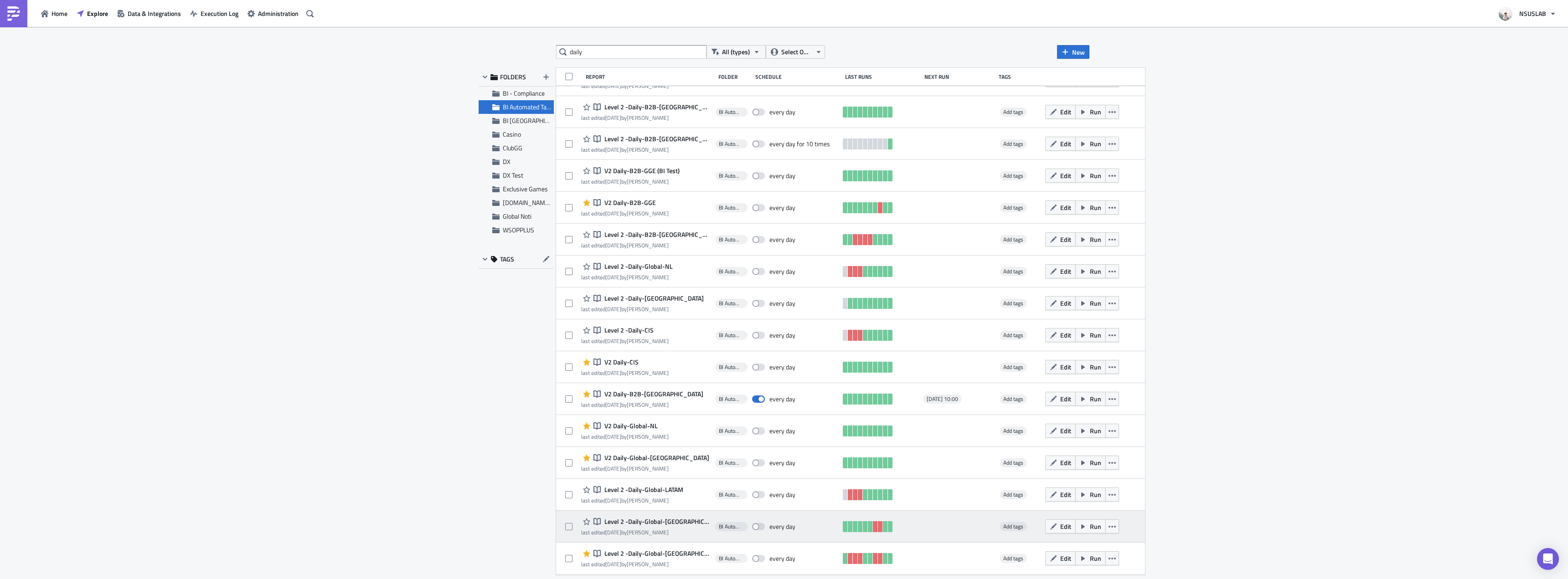
scroll to position [923, 0]
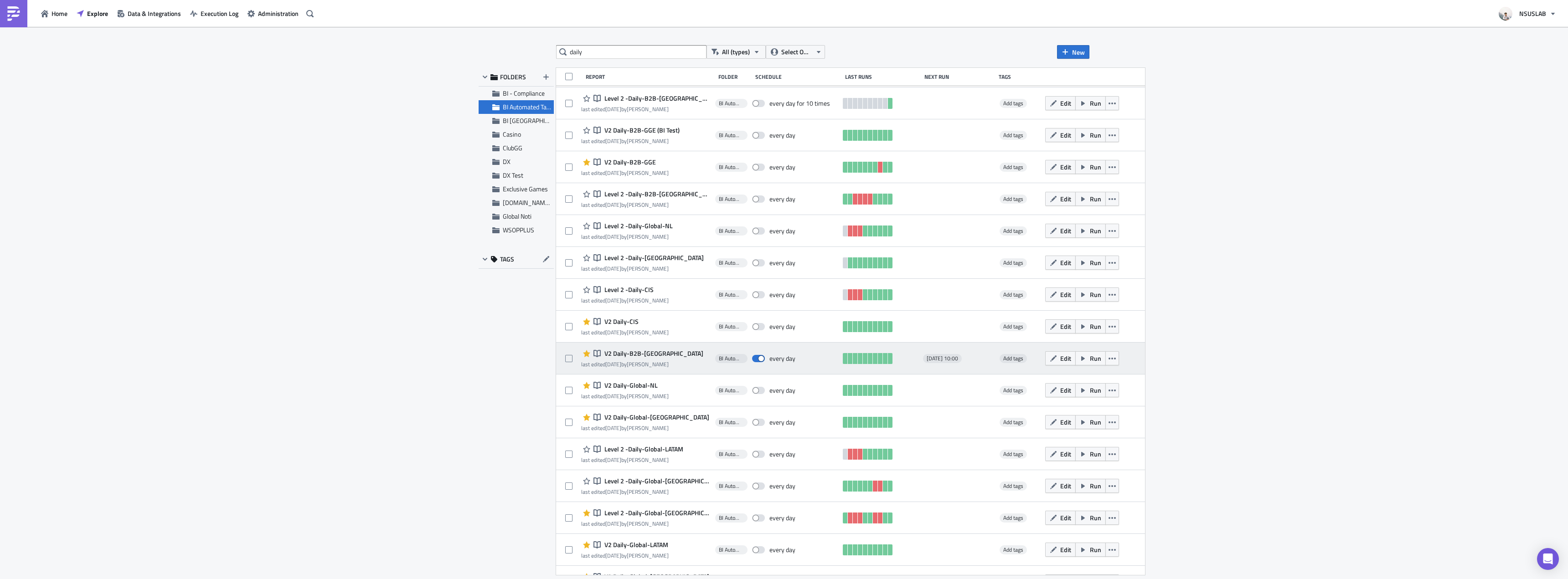
click at [752, 363] on div "every day" at bounding box center [795, 358] width 87 height 19
click at [752, 357] on span at bounding box center [759, 358] width 13 height 7
click at [754, 357] on input "checkbox" at bounding box center [757, 358] width 6 height 6
checkbox input "false"
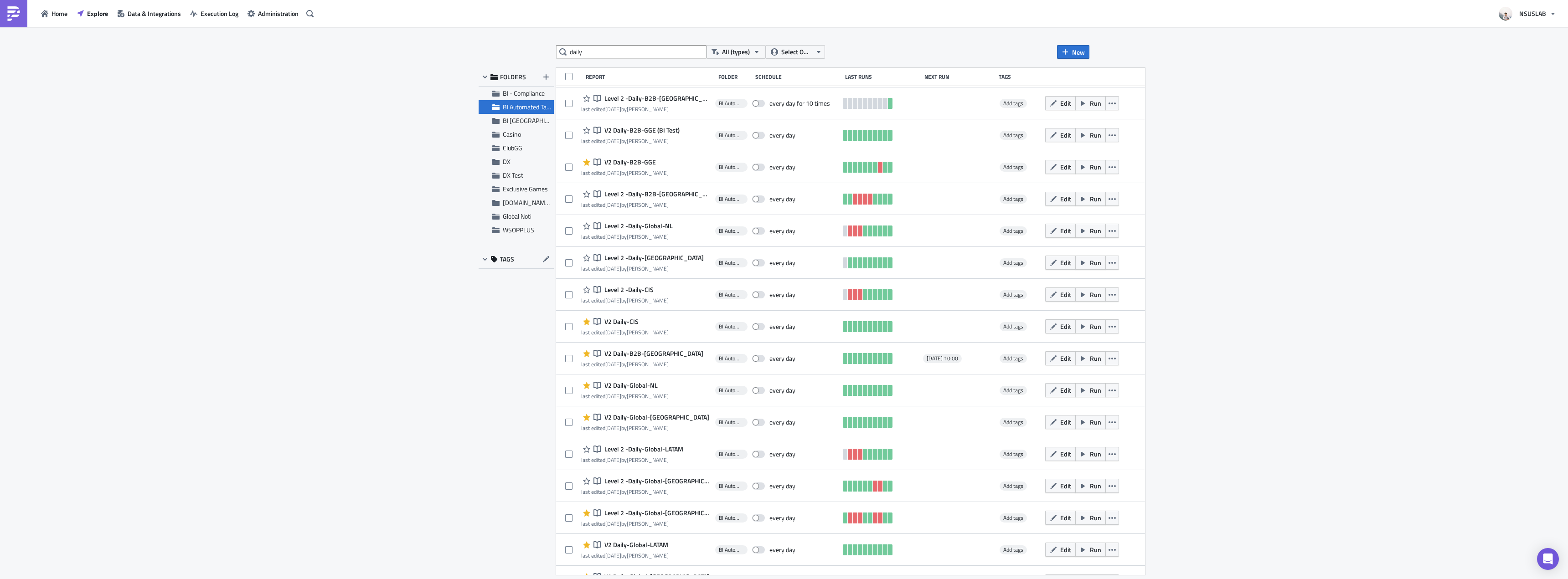
click at [312, 342] on div "daily All (types) Select Owner New FOLDERS BI - Compliance BI Automated Tableau…" at bounding box center [784, 303] width 1568 height 554
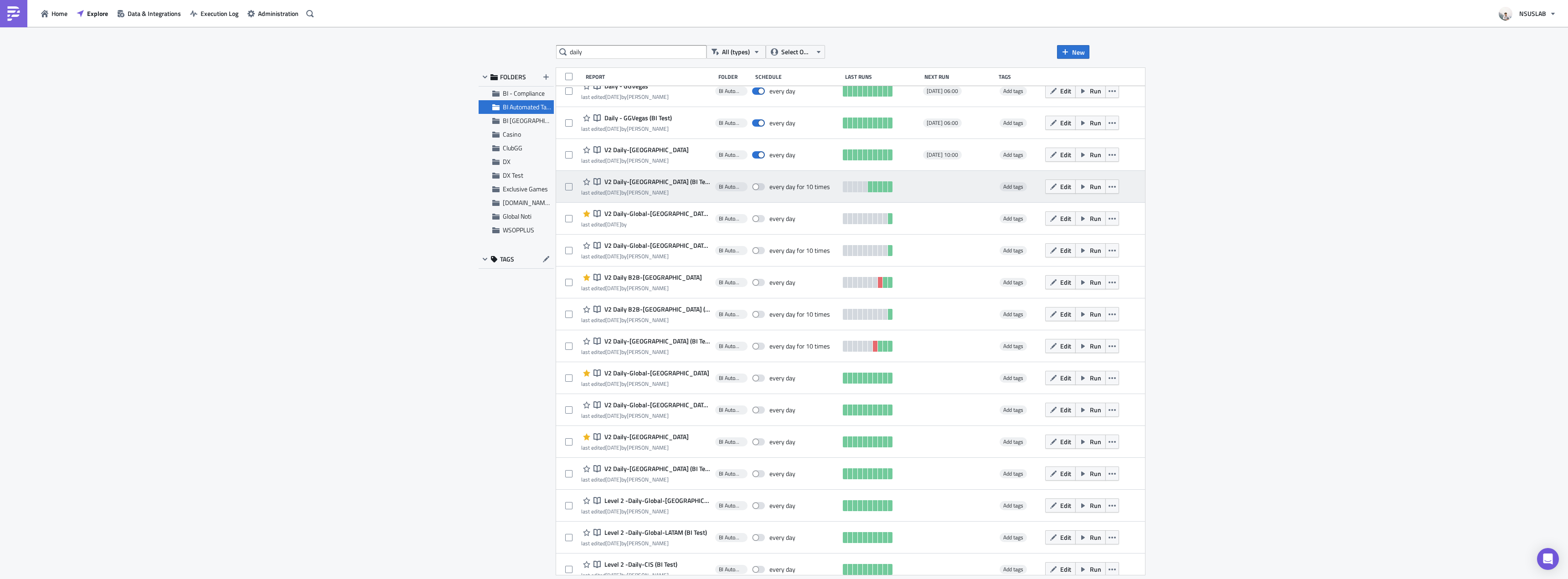
scroll to position [0, 0]
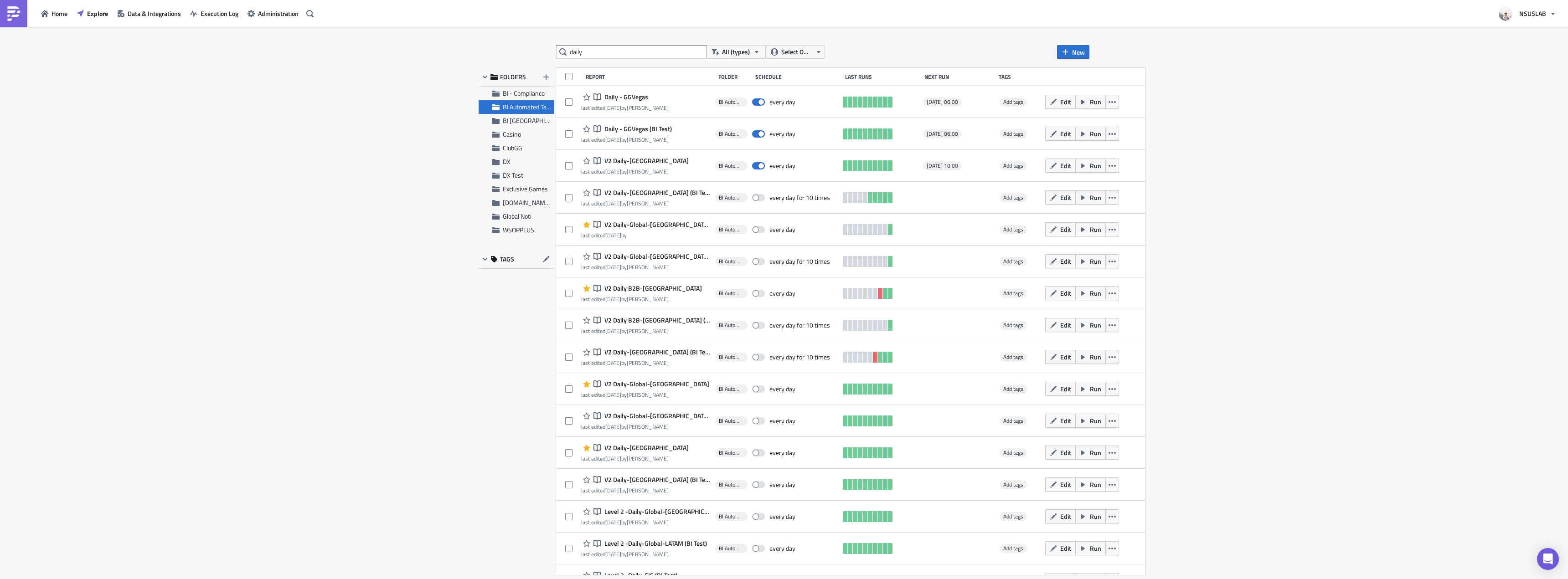
click at [1230, 130] on div "daily All (types) Select Owner New FOLDERS BI - Compliance BI Automated Tableau…" at bounding box center [784, 303] width 1568 height 554
click at [1316, 71] on div "daily All (types) Select Owner New FOLDERS BI - Compliance BI Automated Tableau…" at bounding box center [784, 303] width 1568 height 554
click at [596, 48] on input "daily" at bounding box center [631, 51] width 151 height 14
click at [595, 48] on input "daily" at bounding box center [631, 51] width 151 height 14
